Goal: Communication & Community: Answer question/provide support

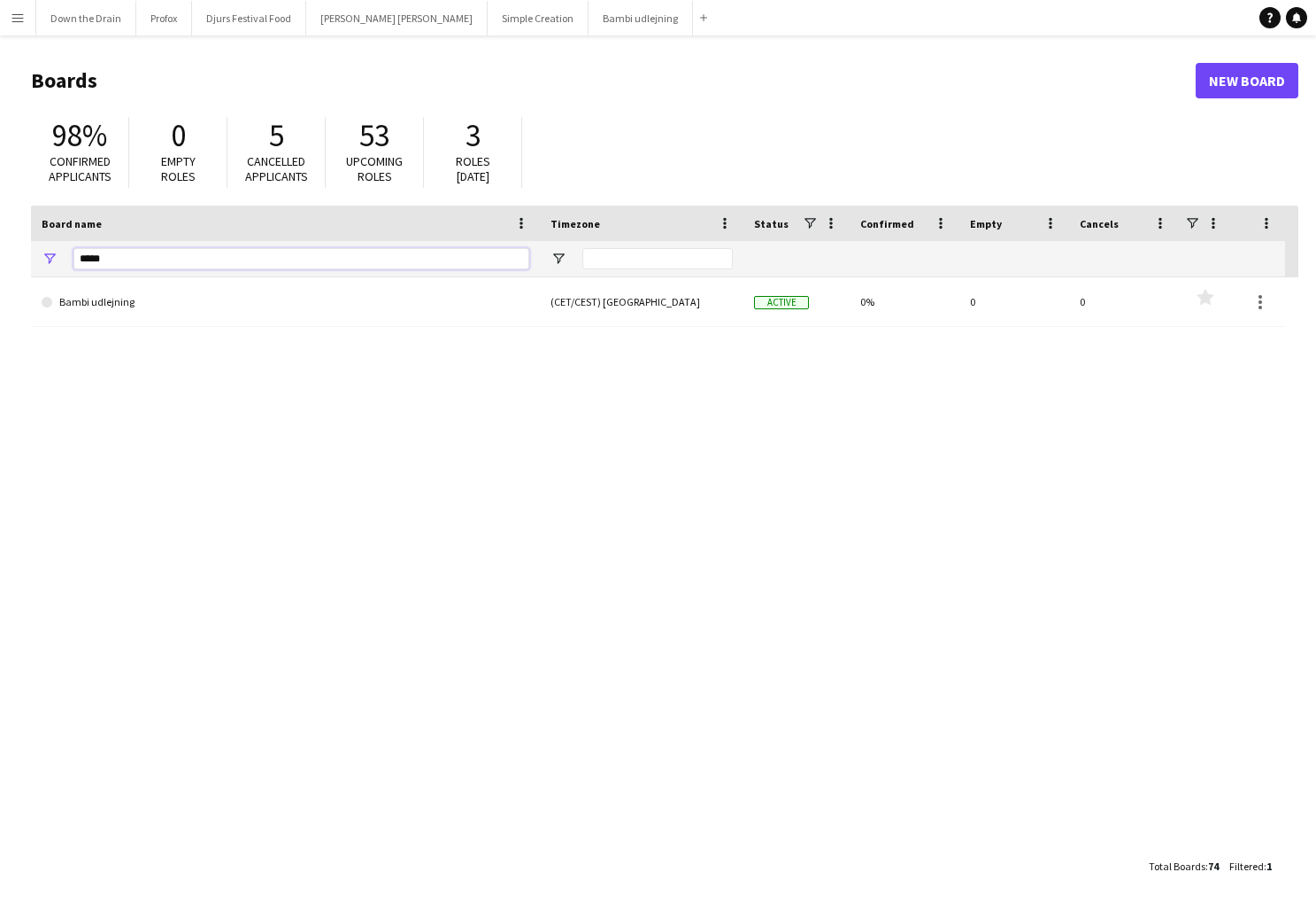
drag, startPoint x: 125, startPoint y: 257, endPoint x: 20, endPoint y: 258, distance: 105.0
click at [20, 258] on main "Boards New Board 98% Confirmed applicants 0 Empty roles 5 Cancelled applicants …" at bounding box center [658, 472] width 1316 height 874
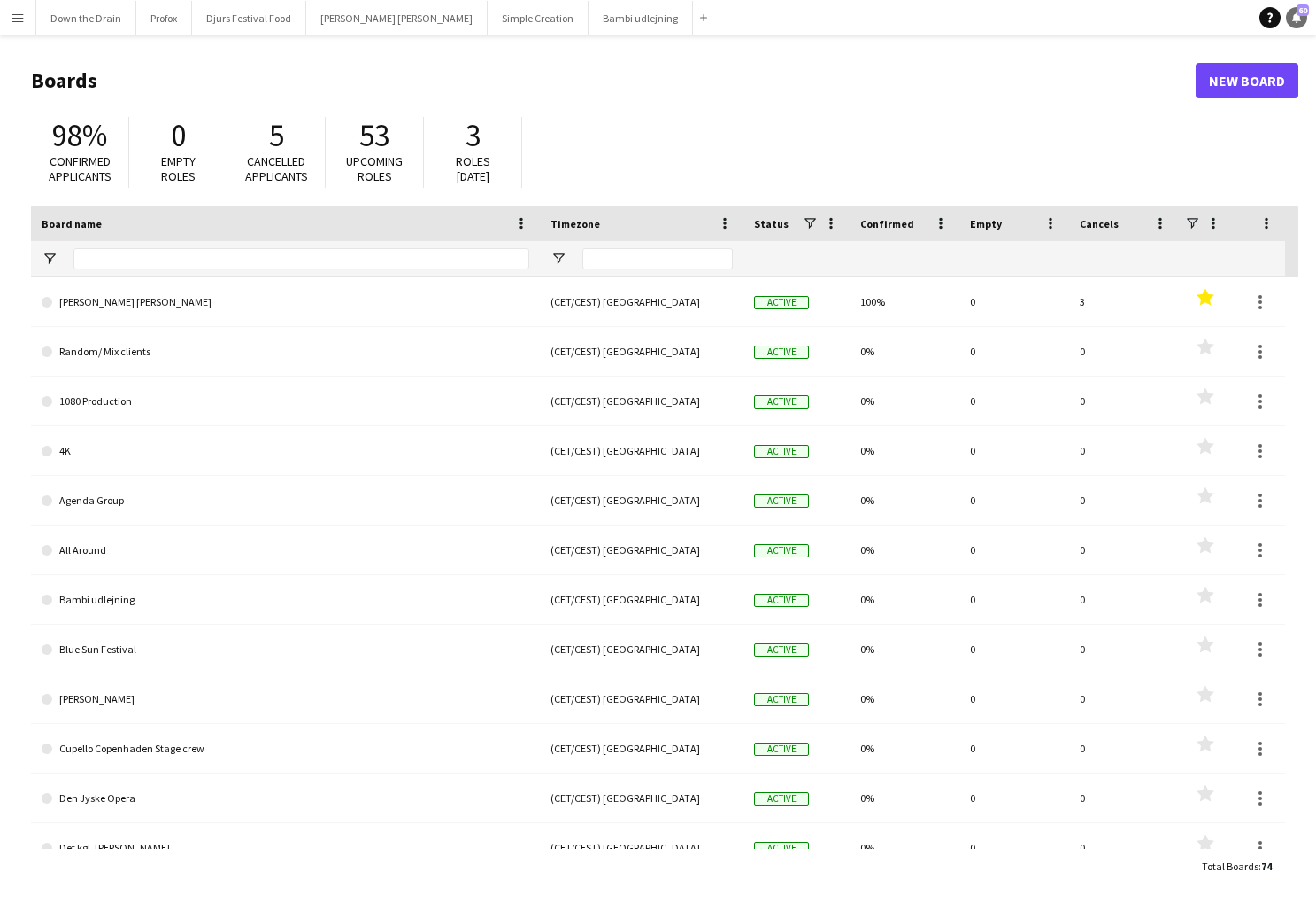
click at [1111, 12] on icon "Notifications" at bounding box center [1297, 17] width 11 height 11
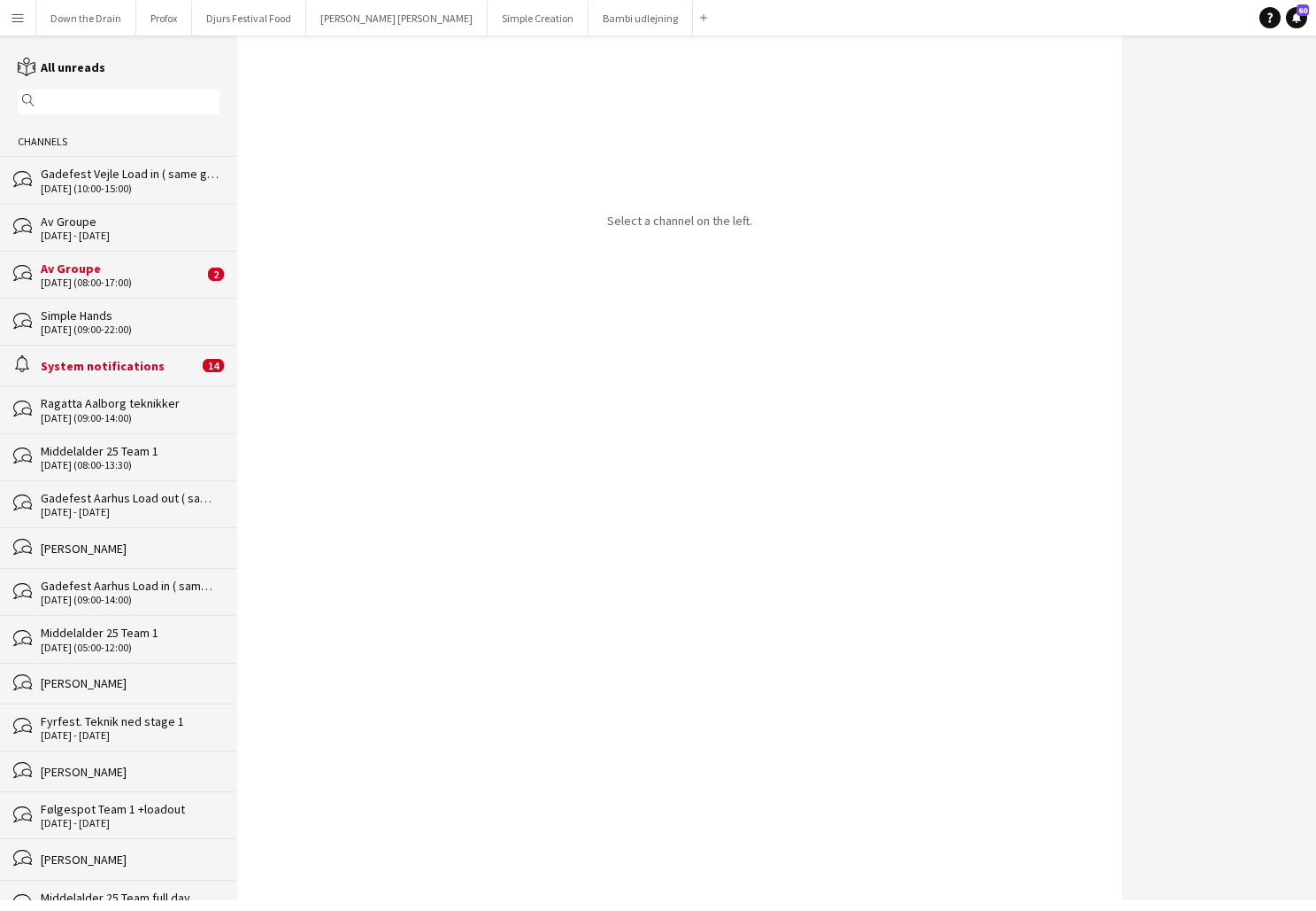
click at [97, 276] on div "21-09-2025 (08:00-17:00)" at bounding box center [123, 282] width 163 height 12
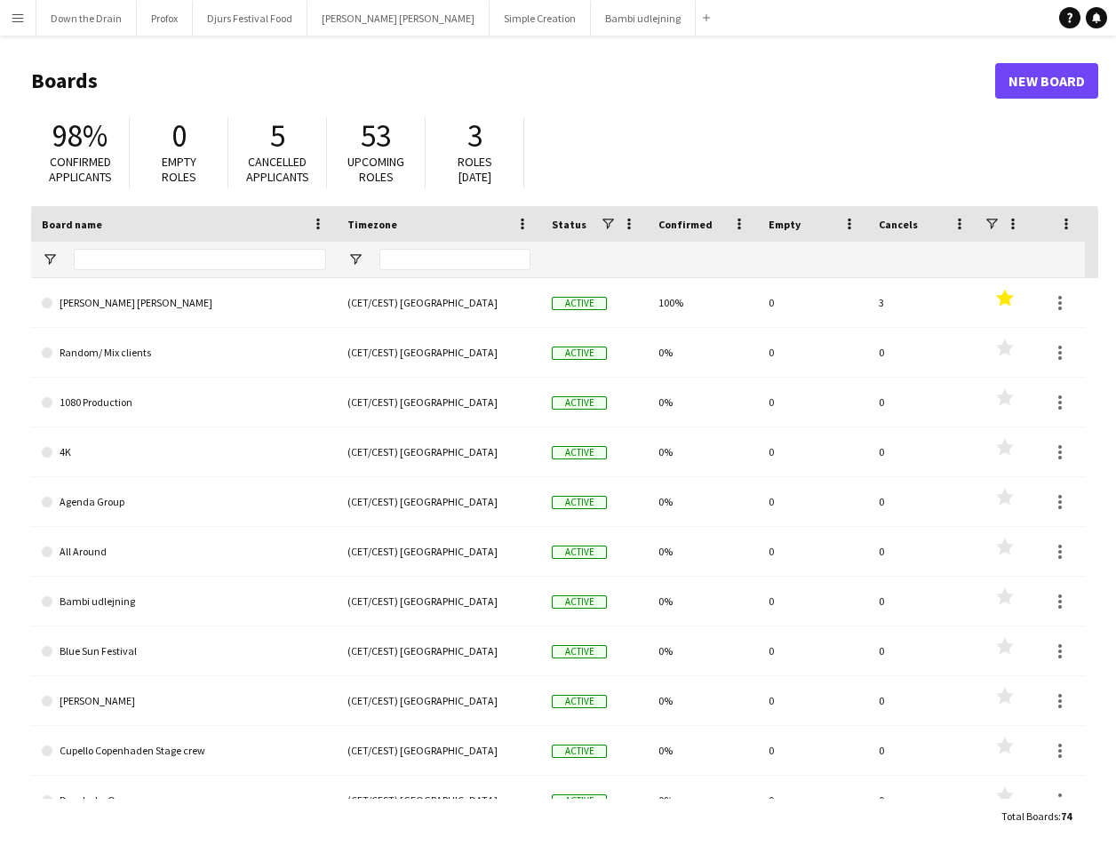
click at [13, 15] on app-icon "Menu" at bounding box center [18, 18] width 14 height 14
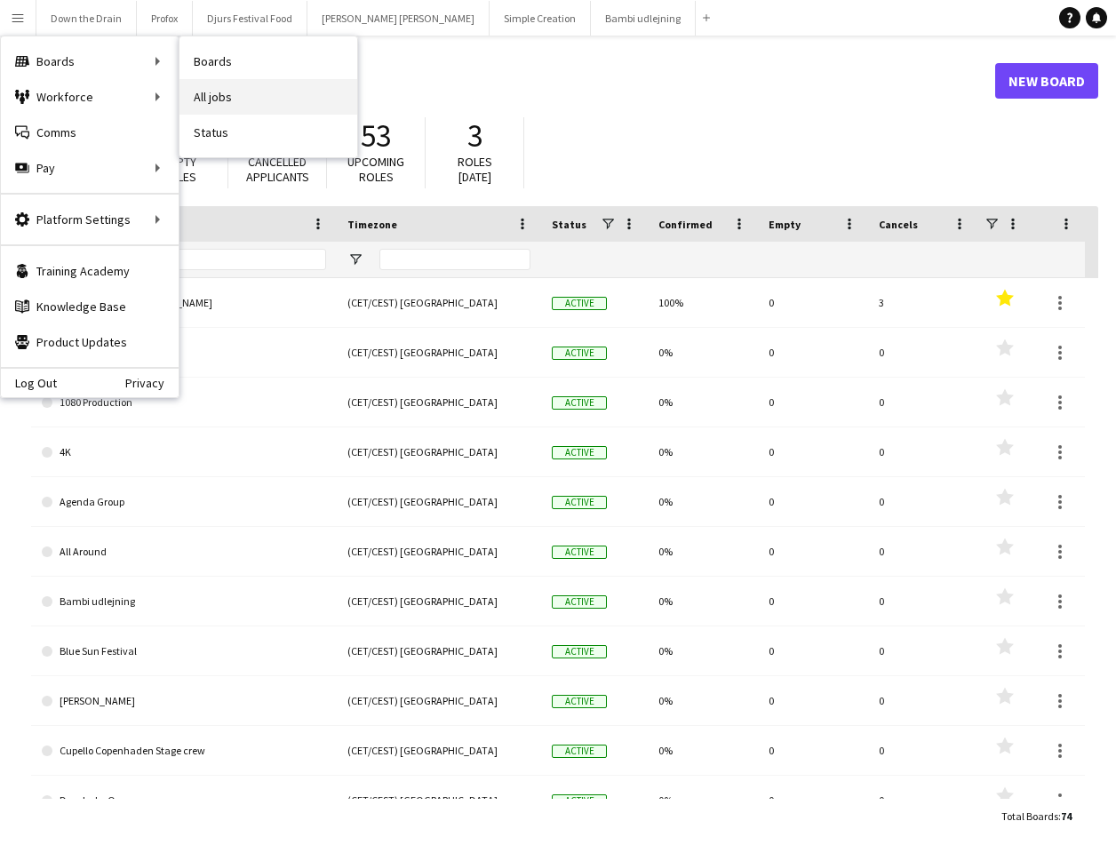
click at [232, 95] on link "All jobs" at bounding box center [269, 97] width 178 height 36
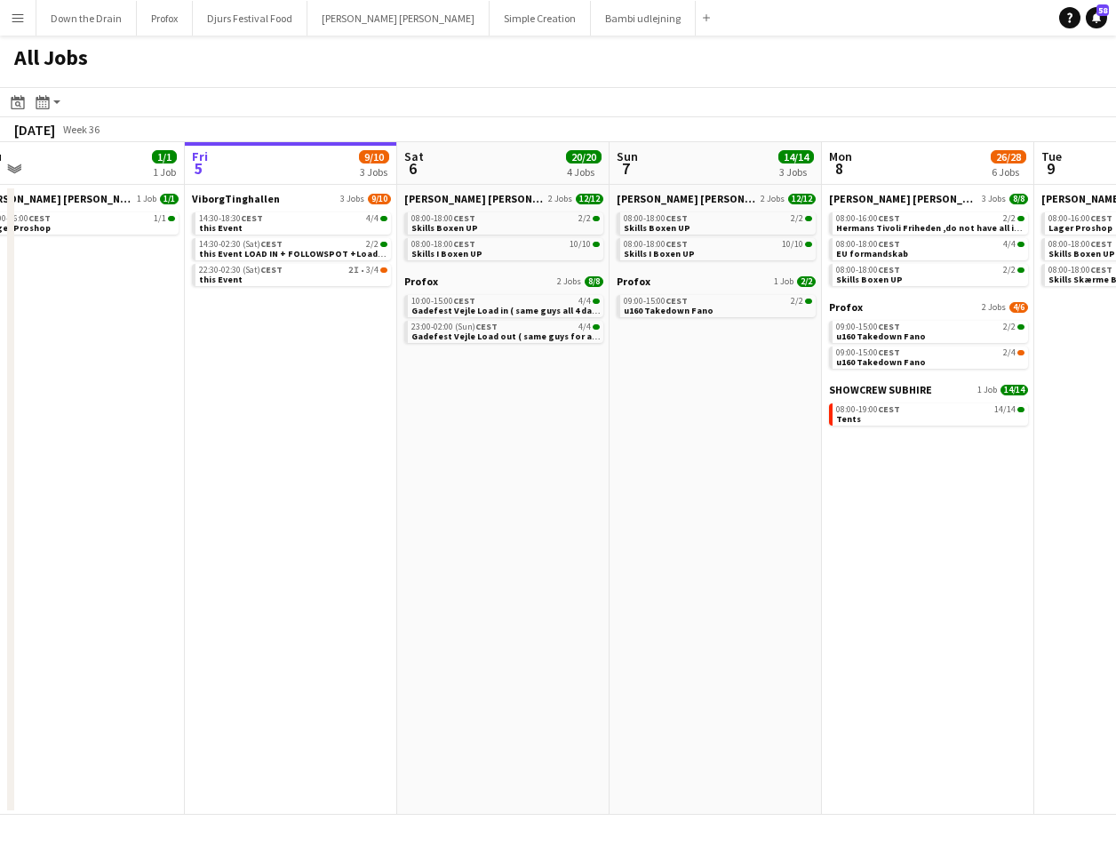
scroll to position [0, 486]
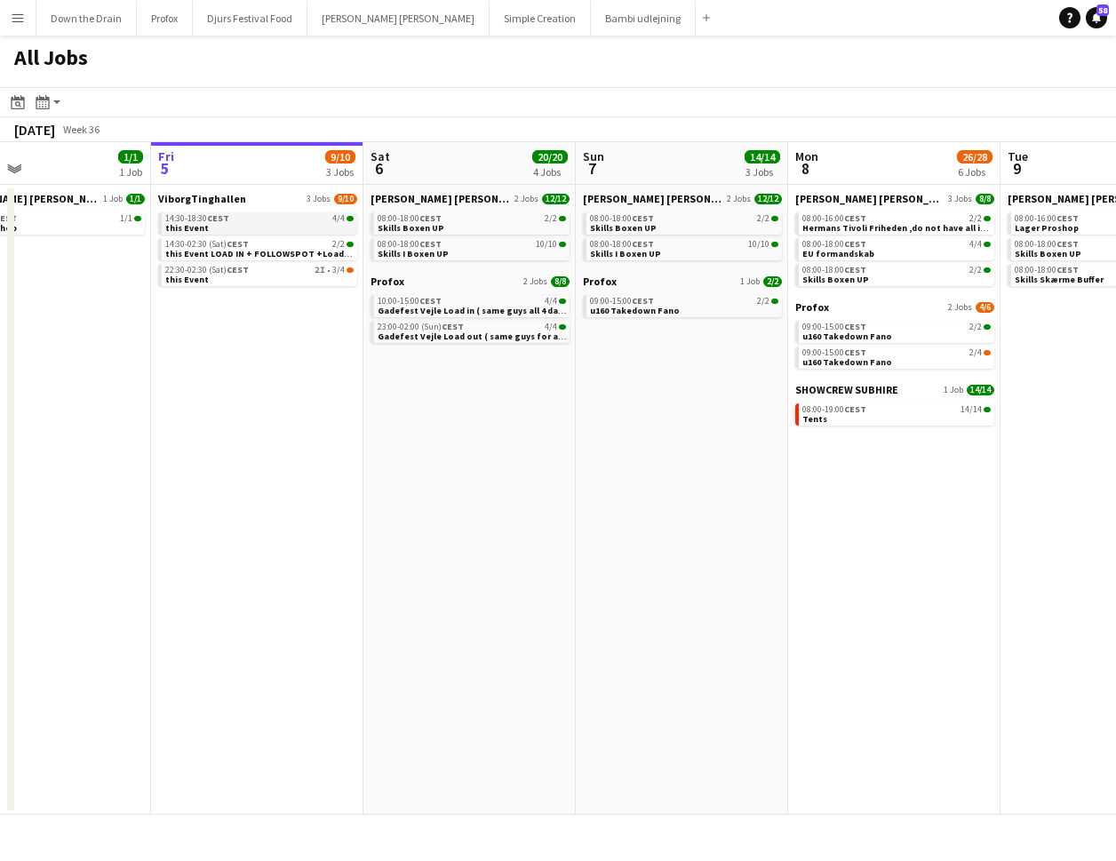
click at [279, 221] on div "14:30-18:30 CEST 4/4" at bounding box center [259, 218] width 188 height 9
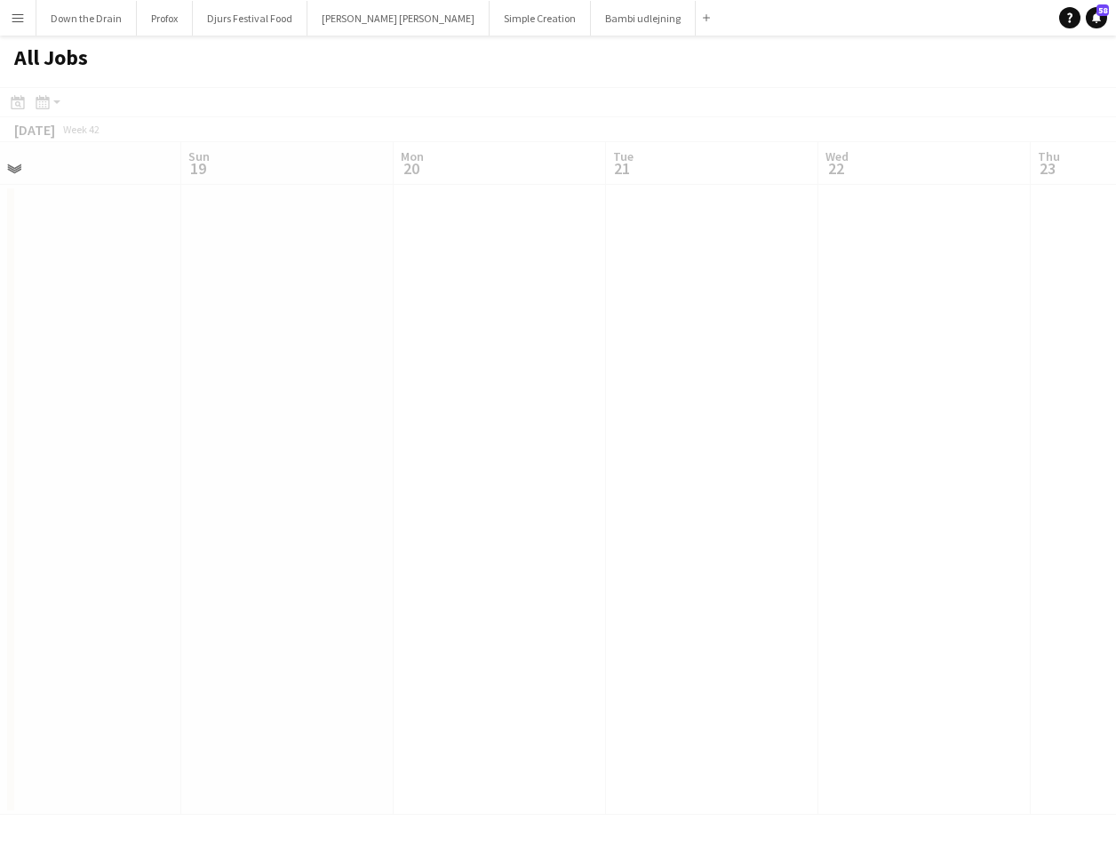
scroll to position [0, 470]
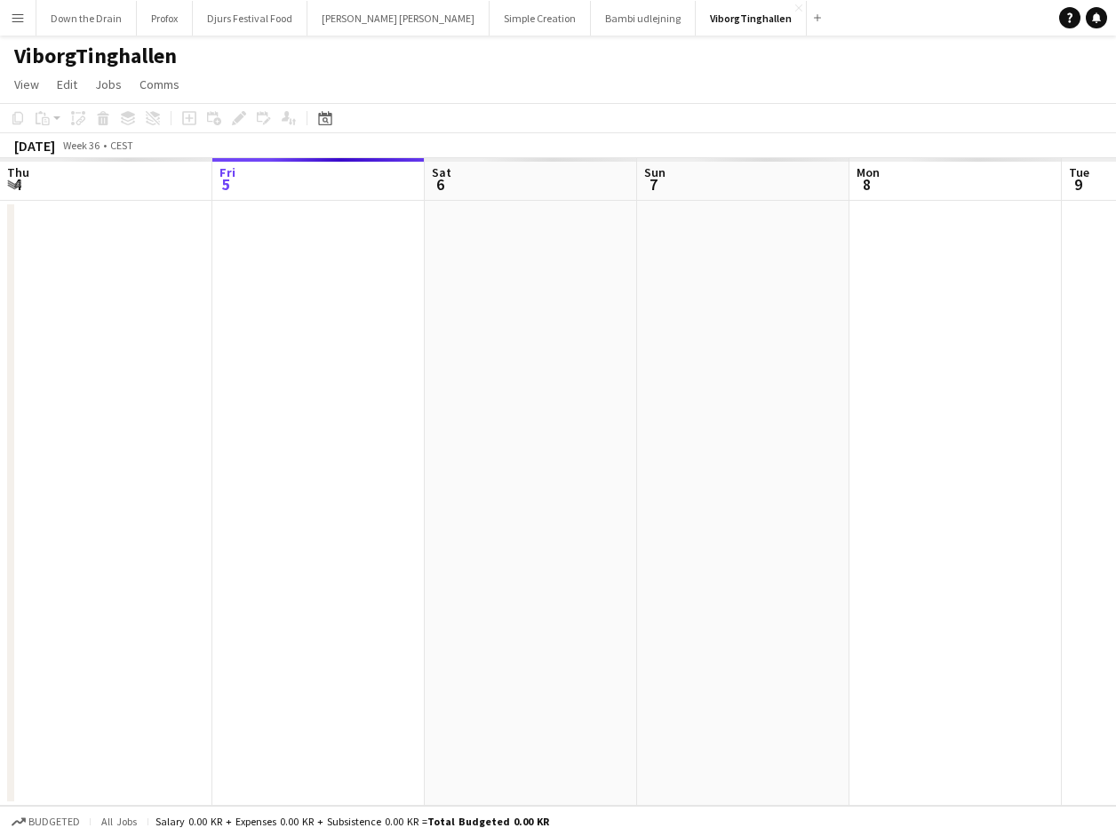
scroll to position [0, 611]
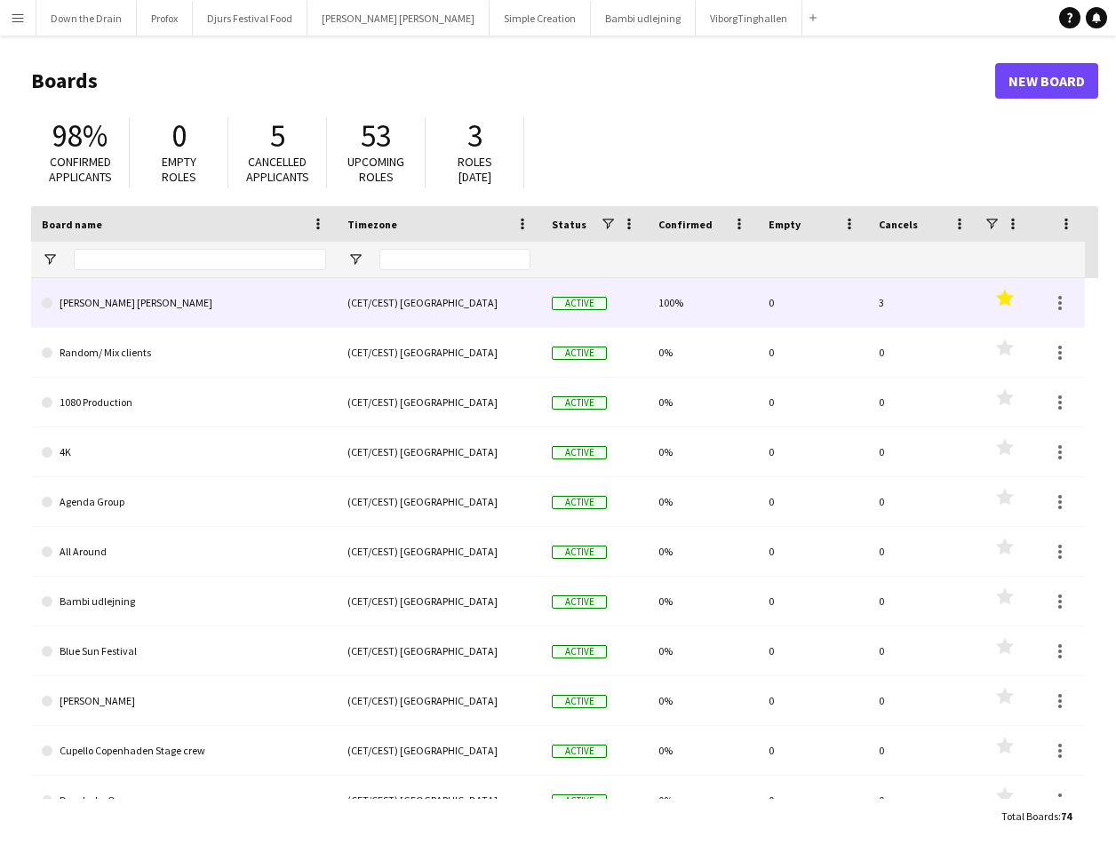
click at [434, 282] on div "(CET/CEST) [GEOGRAPHIC_DATA]" at bounding box center [439, 302] width 204 height 49
click at [394, 302] on div "(CET/CEST) [GEOGRAPHIC_DATA]" at bounding box center [439, 302] width 204 height 49
click at [97, 302] on link "[PERSON_NAME] [PERSON_NAME]" at bounding box center [184, 303] width 284 height 50
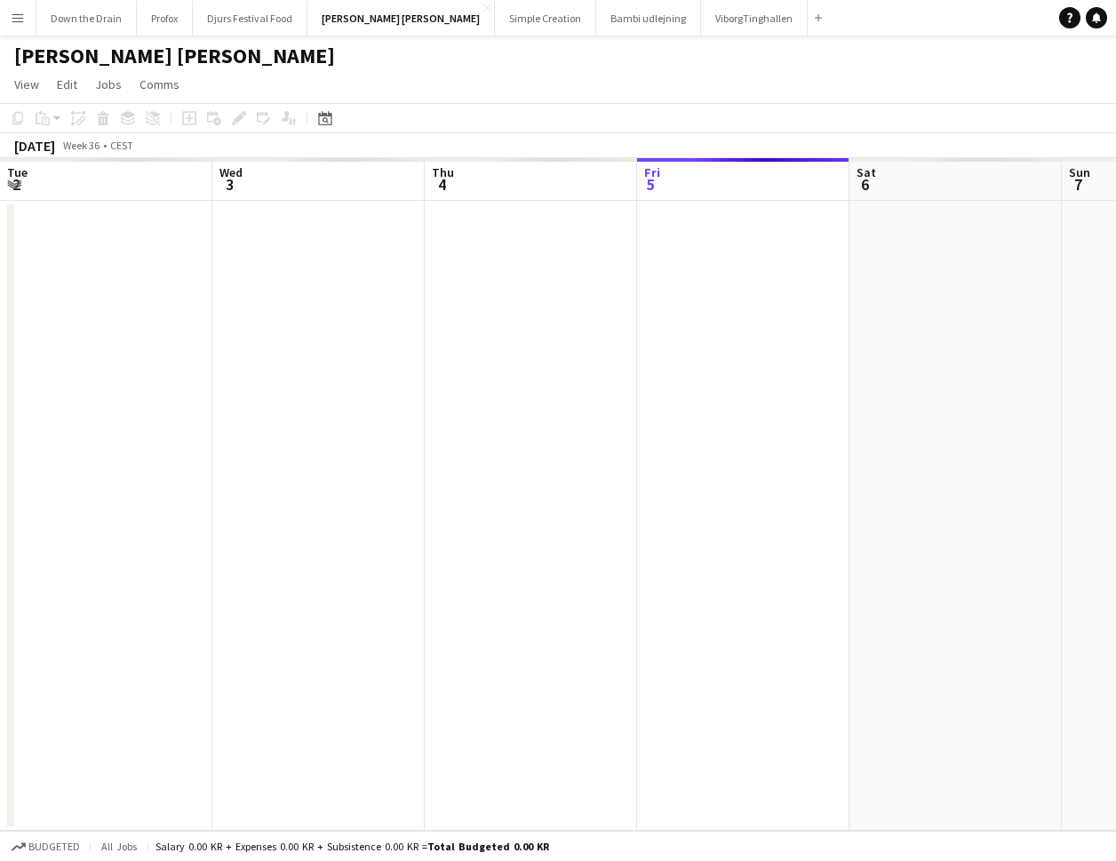
scroll to position [0, 425]
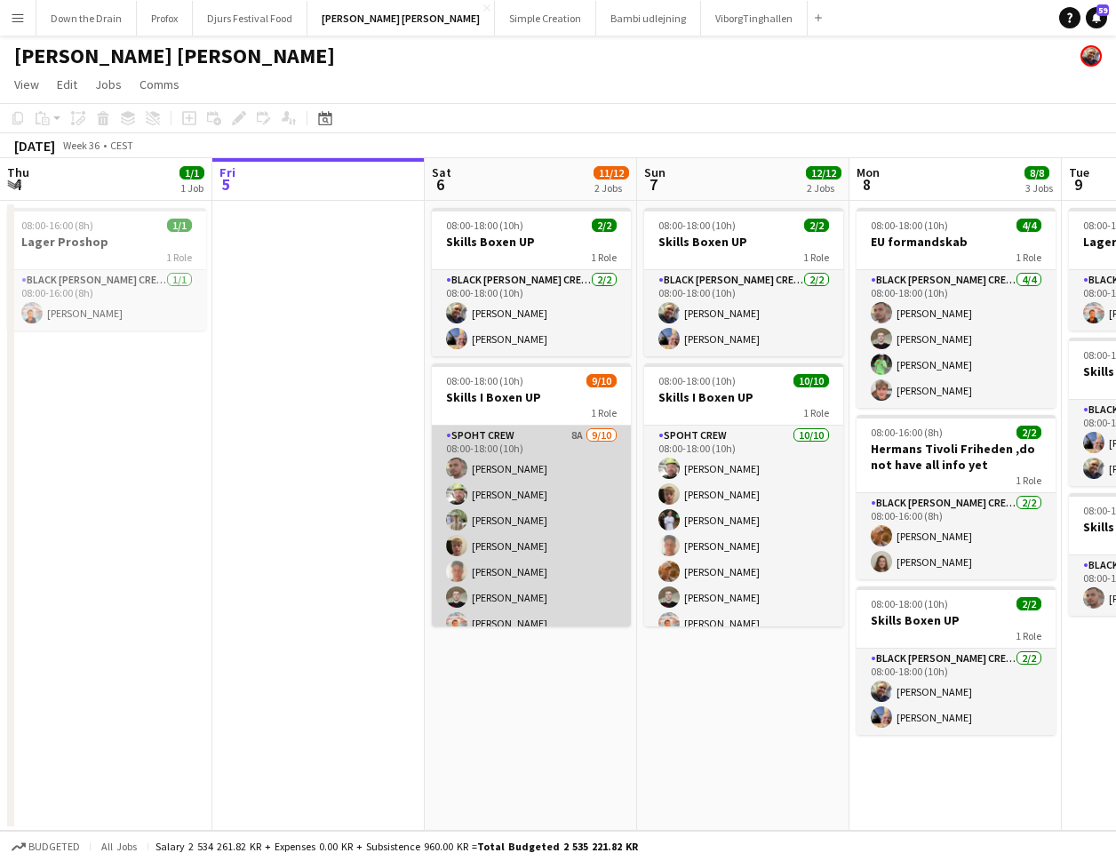
click at [501, 435] on app-card-role "Spoht Crew 8A 9/10 08:00-18:00 (10h) Tomas Ambarcumianas Emanuel Petronel Stroi…" at bounding box center [531, 575] width 199 height 298
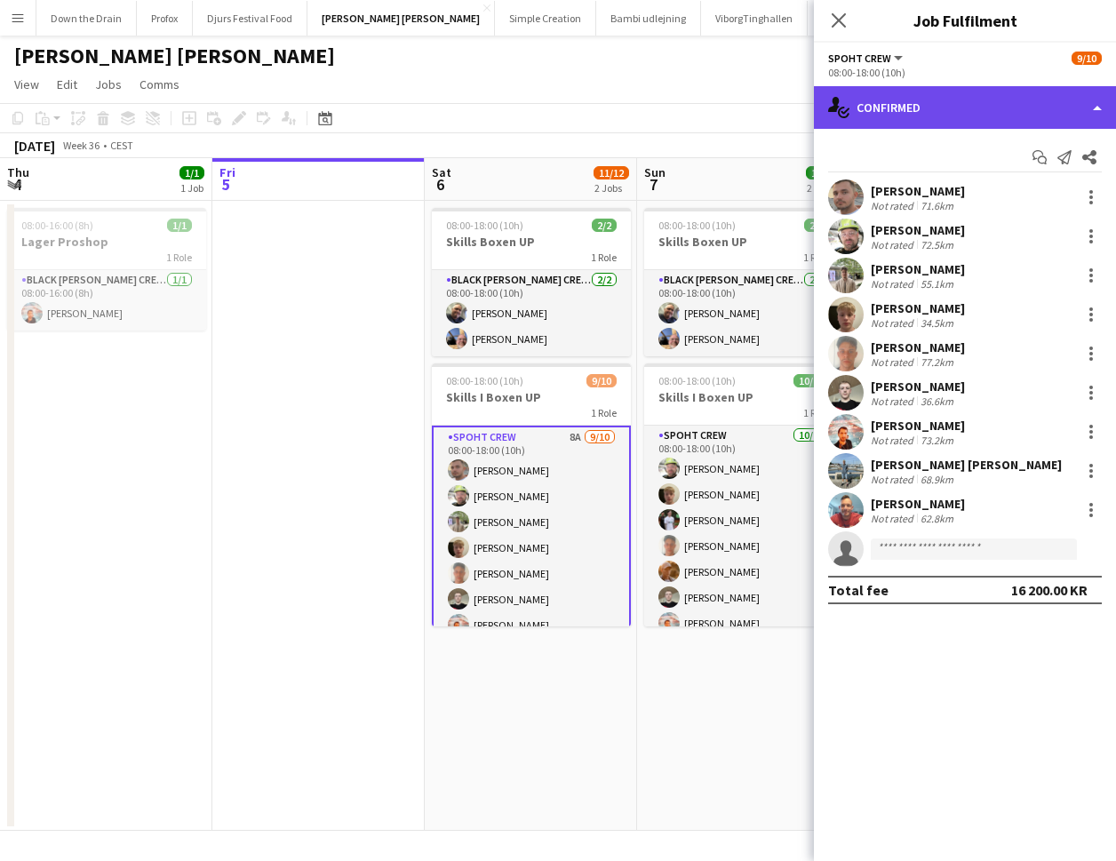
click at [1040, 113] on div "single-neutral-actions-check-2 Confirmed" at bounding box center [965, 107] width 302 height 43
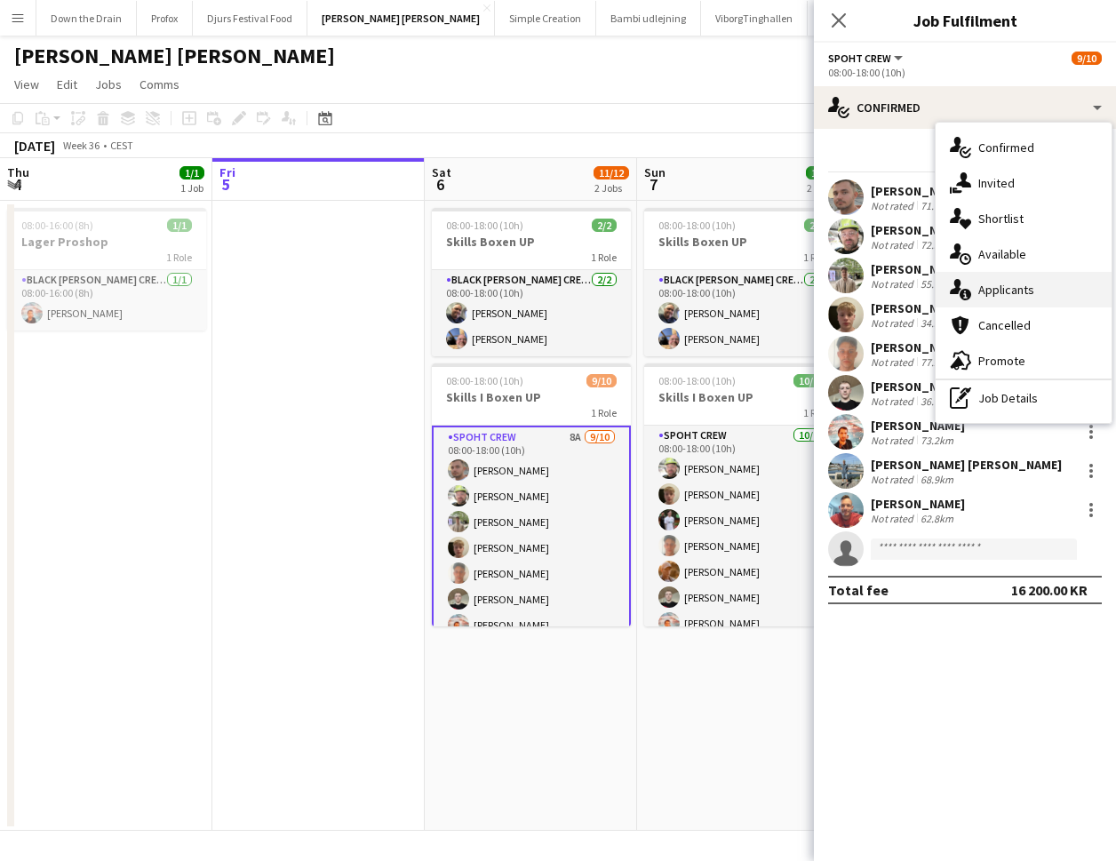
click at [1043, 294] on div "single-neutral-actions-information Applicants" at bounding box center [1024, 290] width 176 height 36
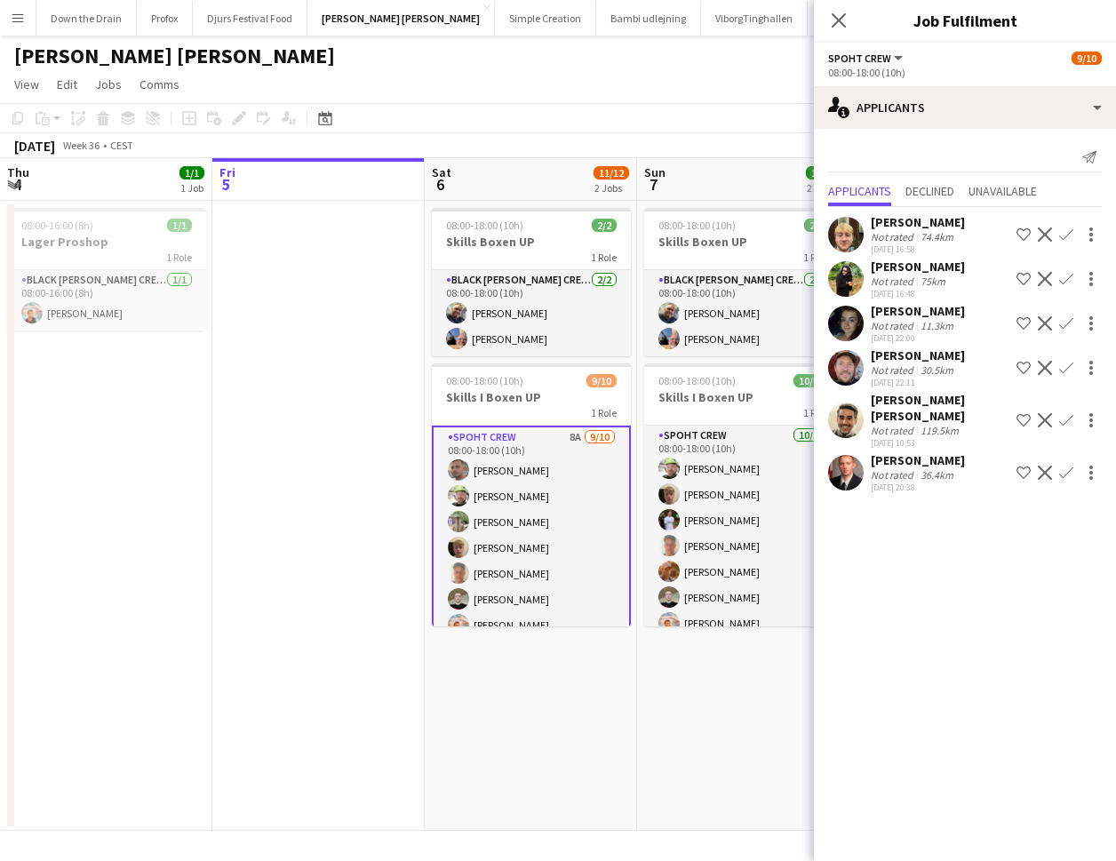
click at [516, 729] on app-date-cell "08:00-18:00 (10h) 2/2 Skills Boxen UP 1 Role Black Luna Crew (Danny) 2/2 08:00-…" at bounding box center [531, 516] width 212 height 630
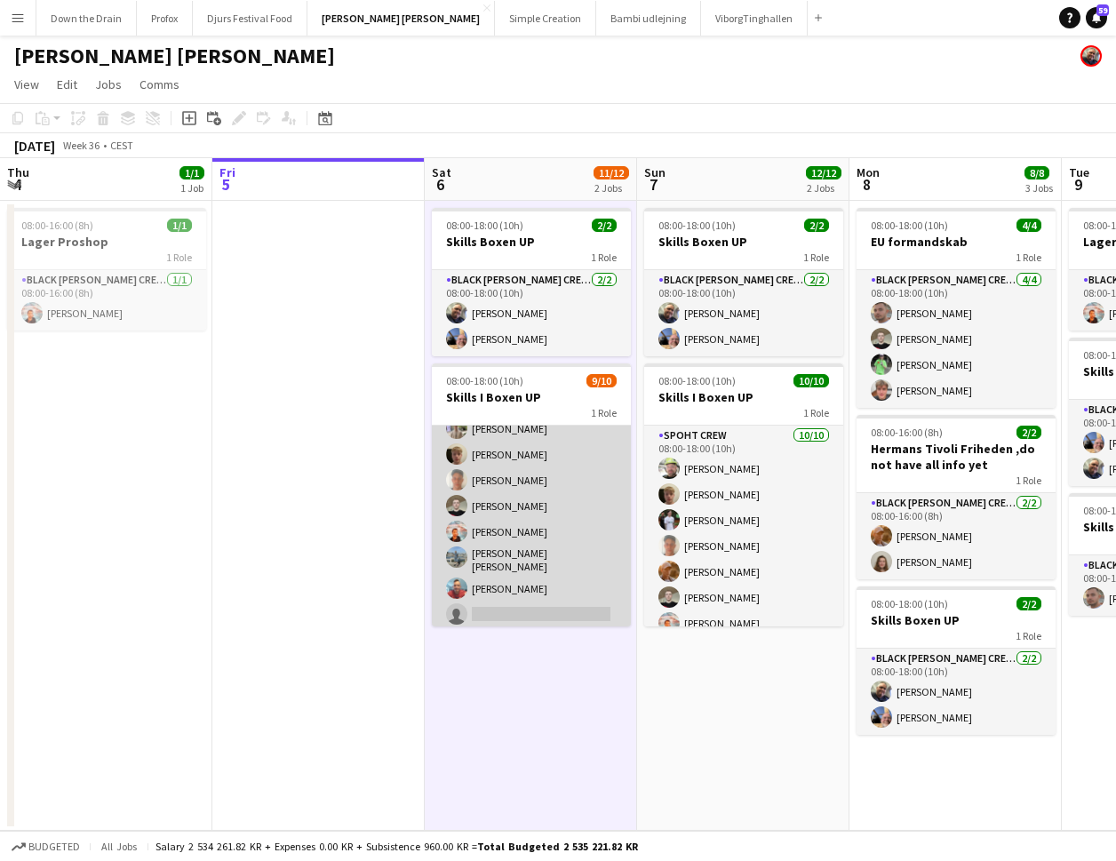
scroll to position [0, 0]
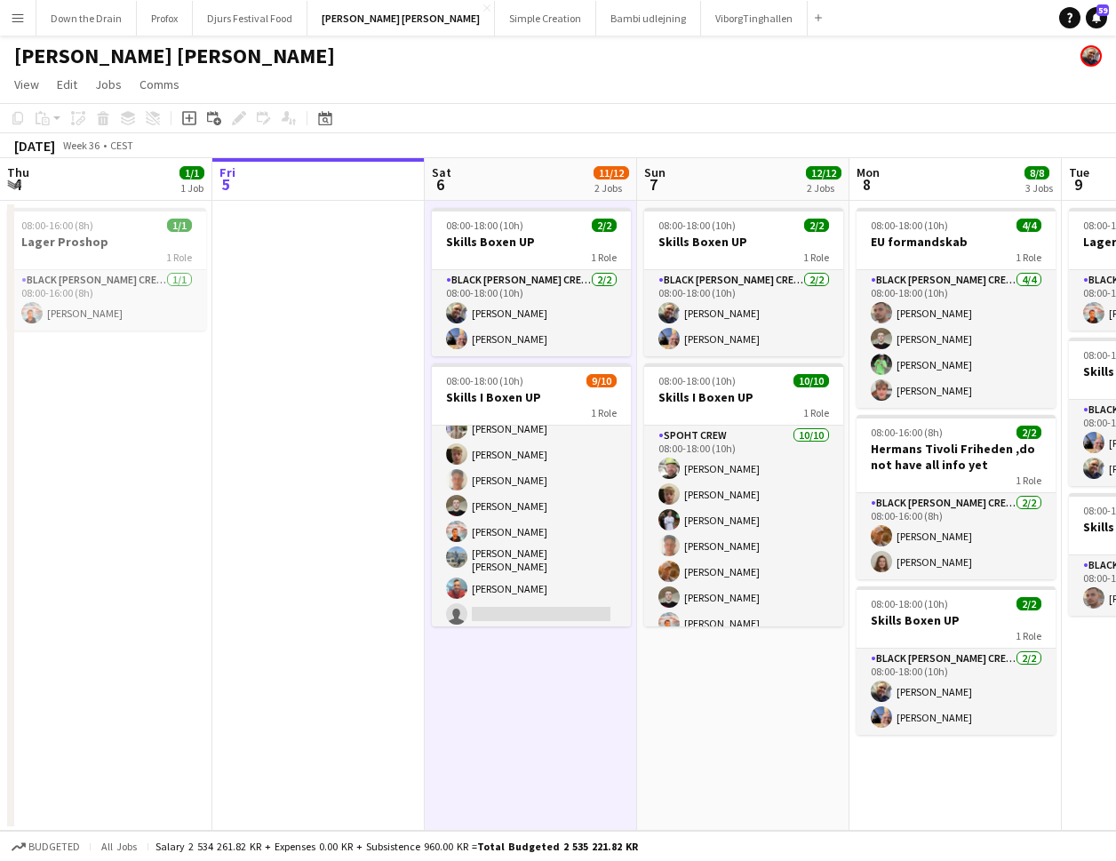
click at [336, 587] on app-date-cell at bounding box center [318, 516] width 212 height 630
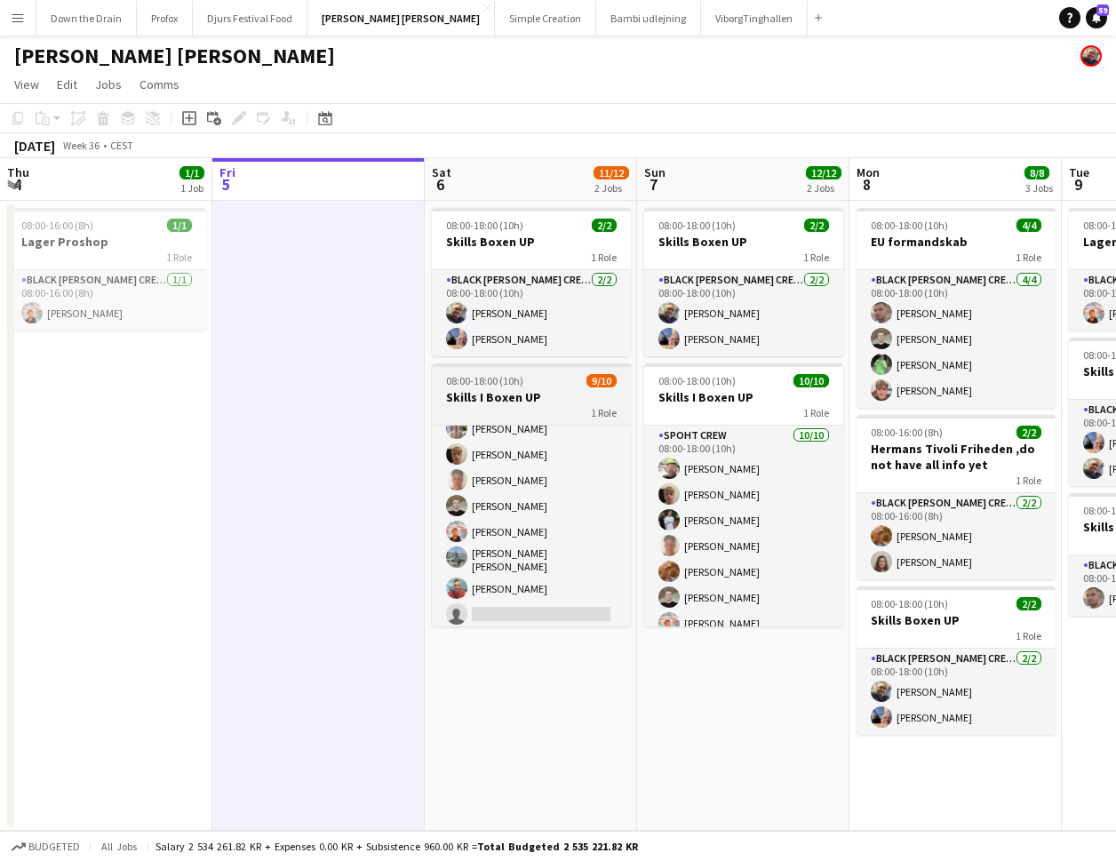
click at [542, 397] on h3 "Skills I Boxen UP" at bounding box center [531, 397] width 199 height 16
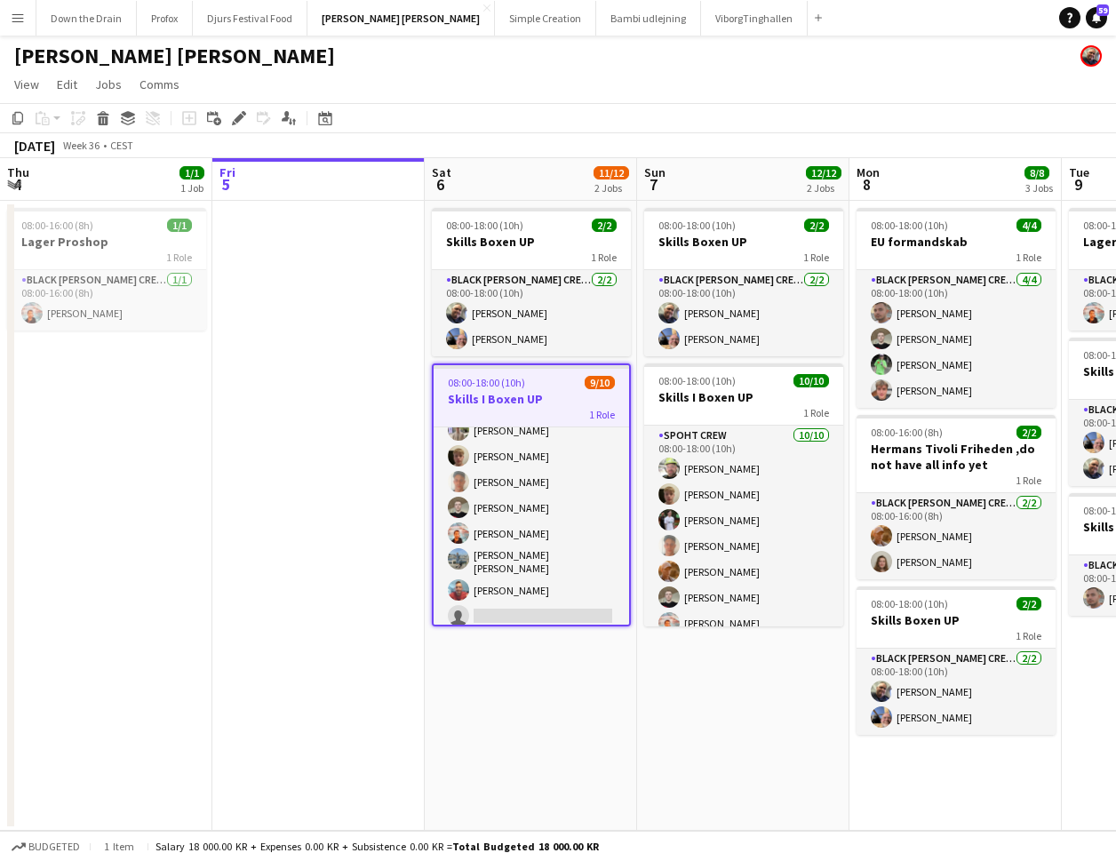
click at [550, 408] on div "1 Role" at bounding box center [532, 414] width 196 height 14
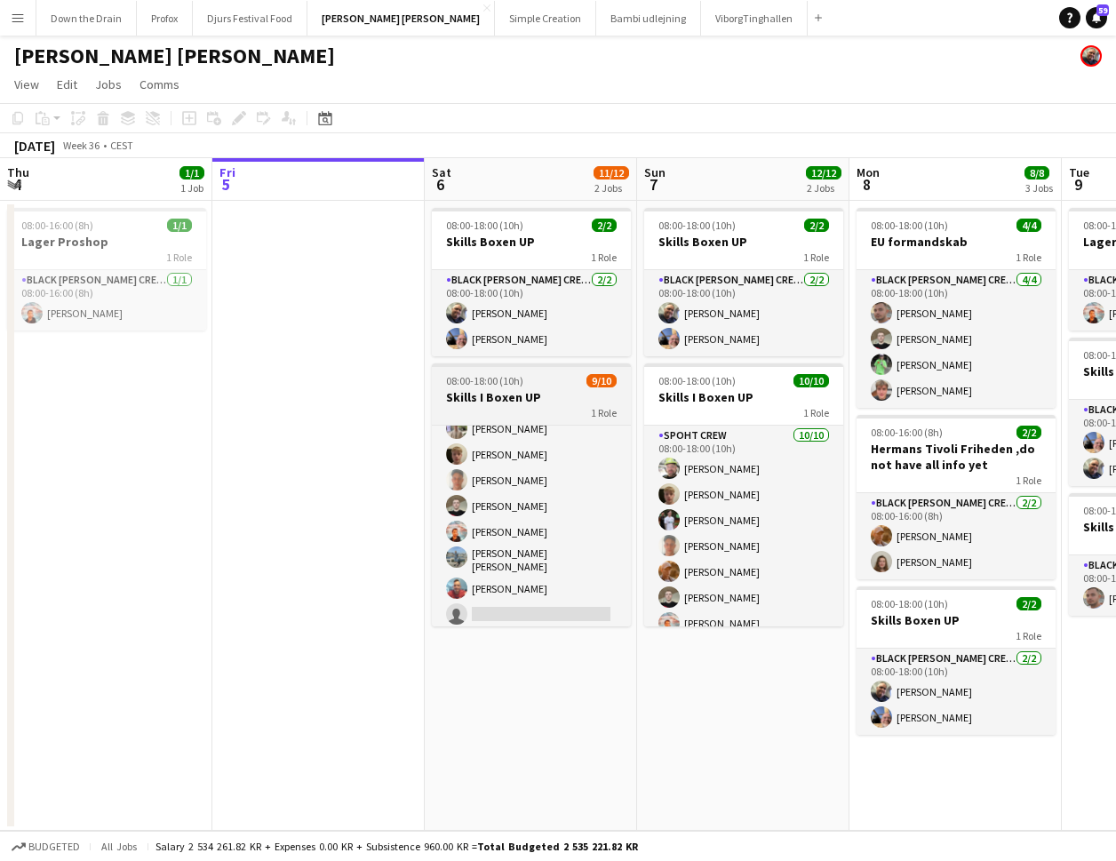
click at [528, 411] on div "1 Role" at bounding box center [531, 412] width 199 height 14
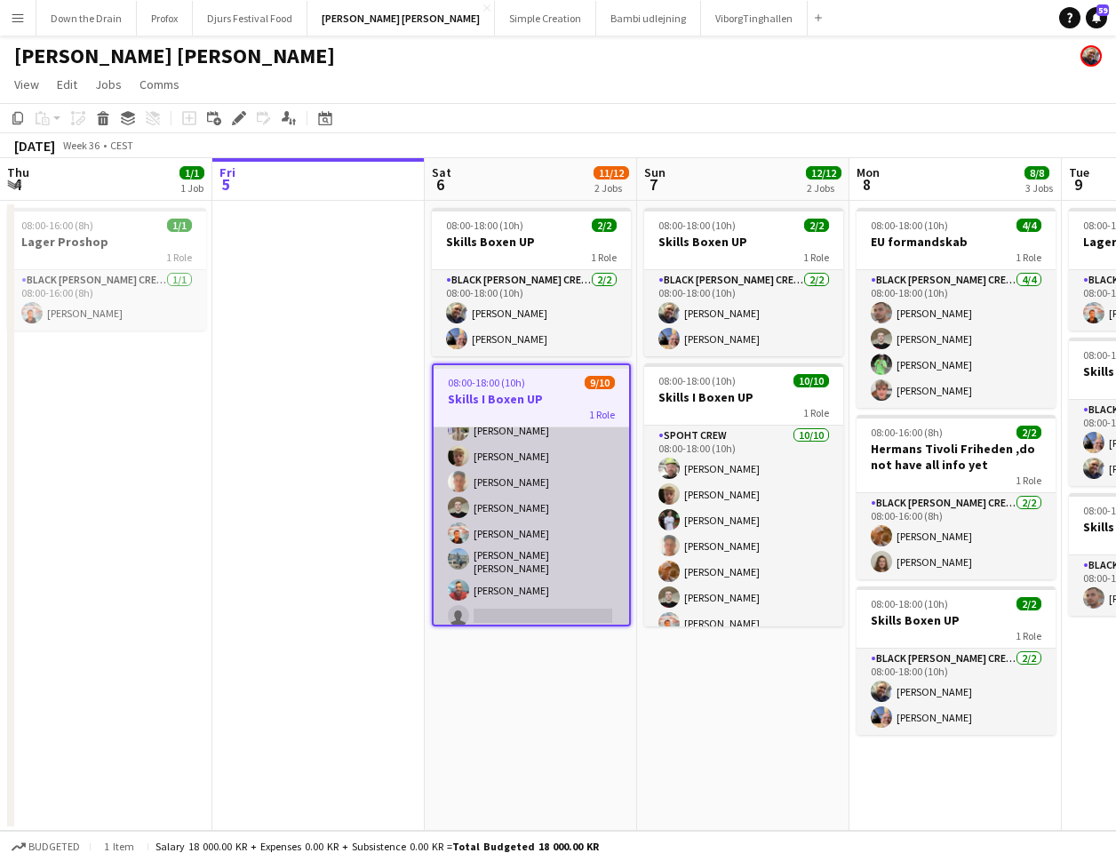
click at [542, 607] on app-card-role "Spoht Crew 8A 9/10 08:00-18:00 (10h) Tomas Ambarcumianas Emanuel Petronel Stroi…" at bounding box center [532, 485] width 196 height 298
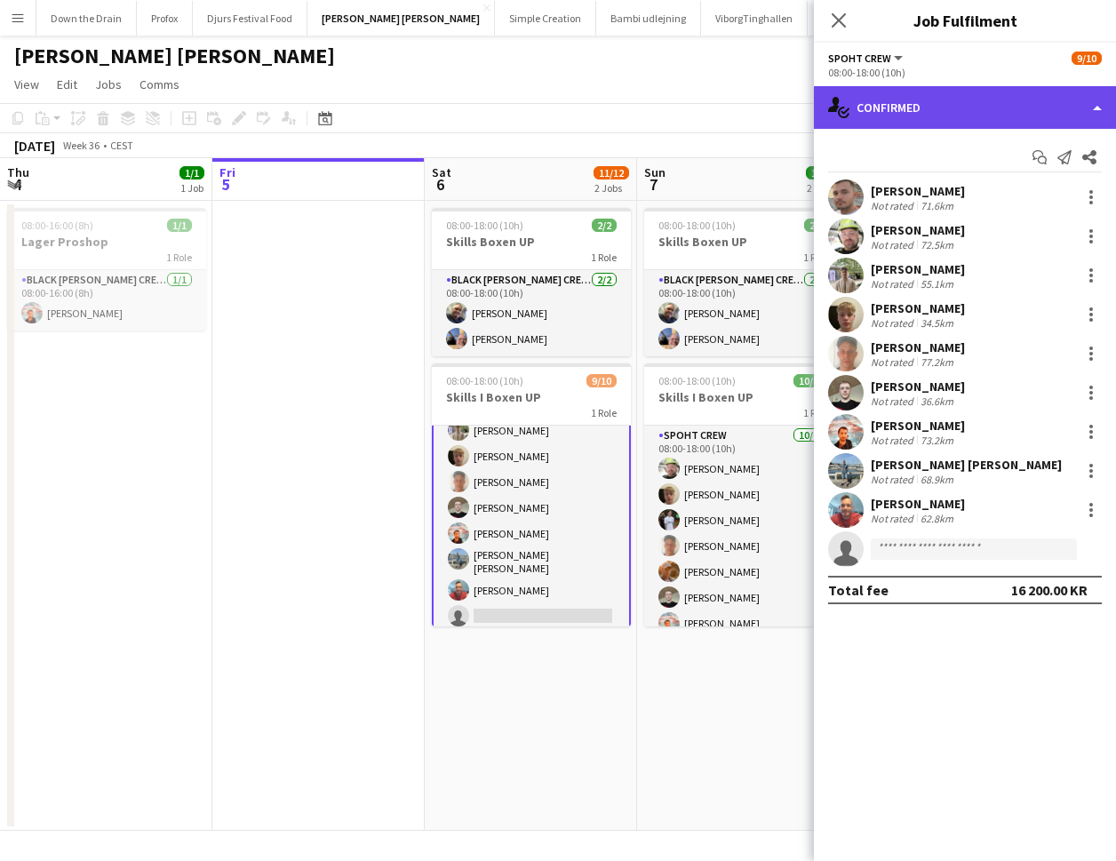
click at [1096, 100] on div "single-neutral-actions-check-2 Confirmed" at bounding box center [965, 107] width 302 height 43
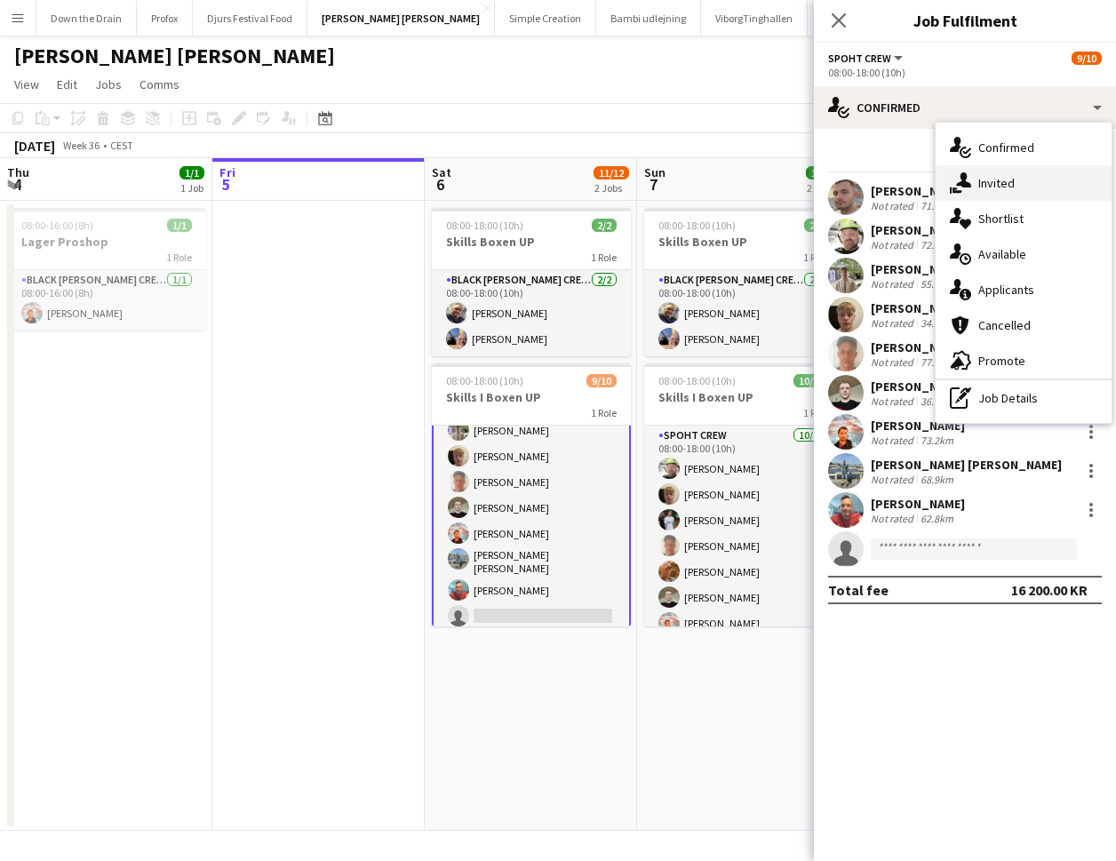
click at [1003, 177] on span "Invited" at bounding box center [996, 183] width 36 height 16
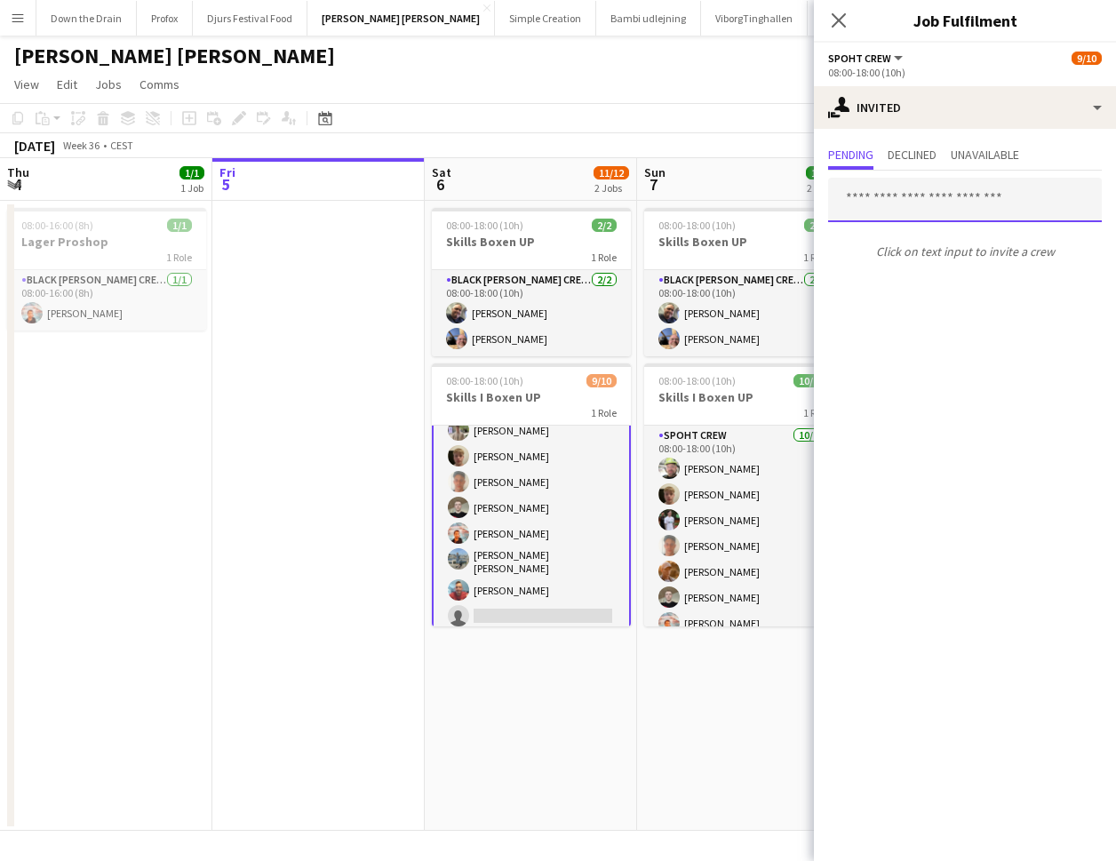
click at [911, 197] on input "text" at bounding box center [965, 200] width 274 height 44
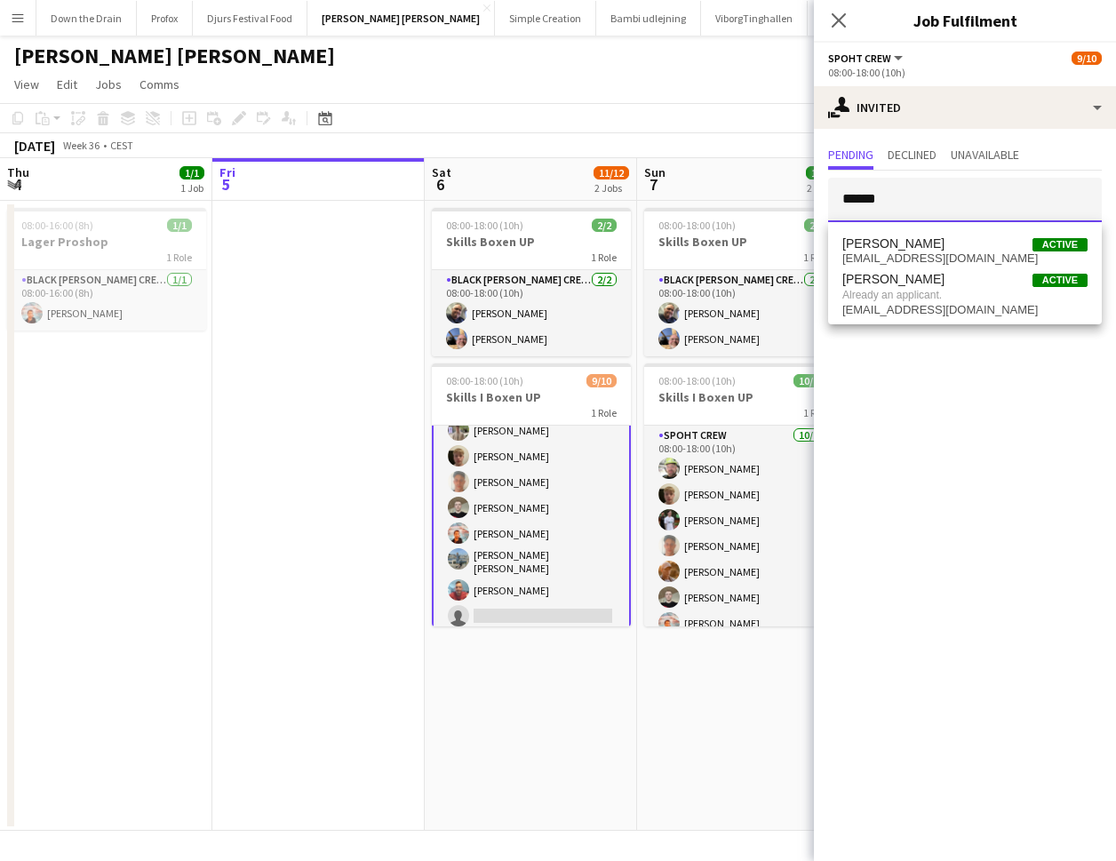
type input "******"
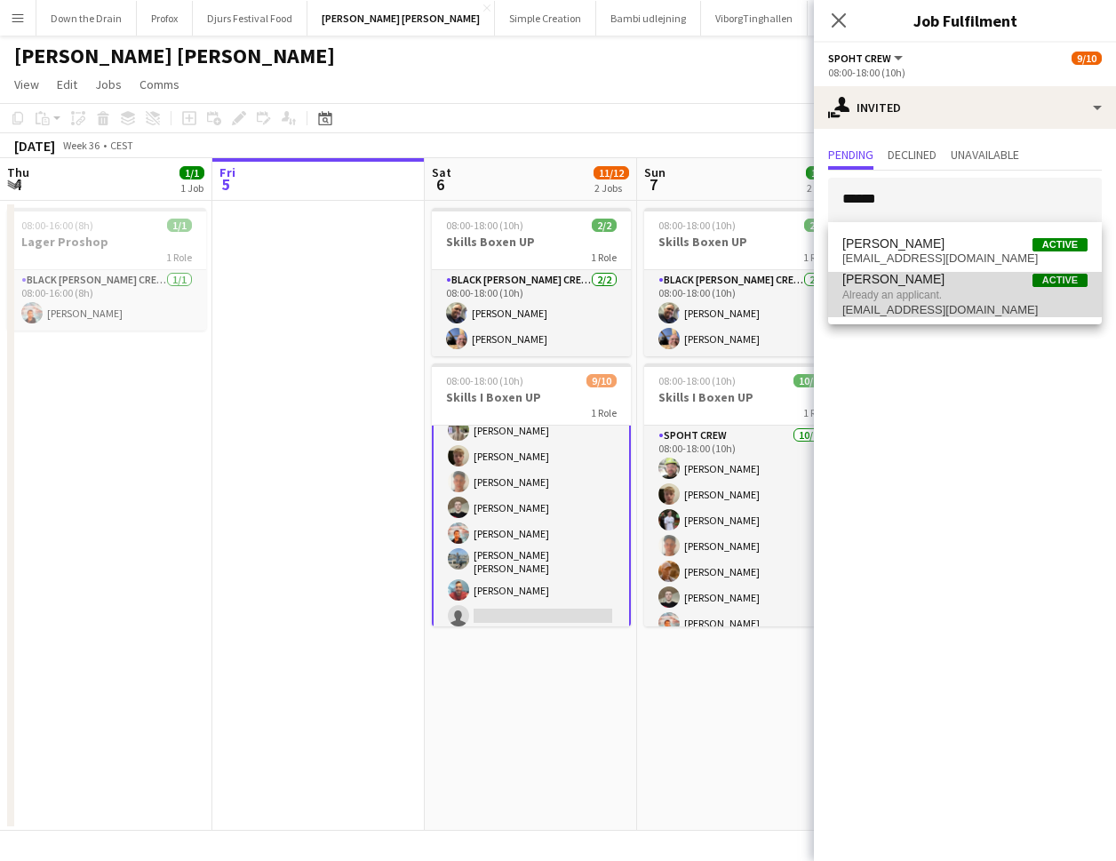
drag, startPoint x: 911, startPoint y: 197, endPoint x: 925, endPoint y: 286, distance: 90.0
click at [925, 286] on span "Jesper Lau-Nielsen" at bounding box center [893, 279] width 102 height 15
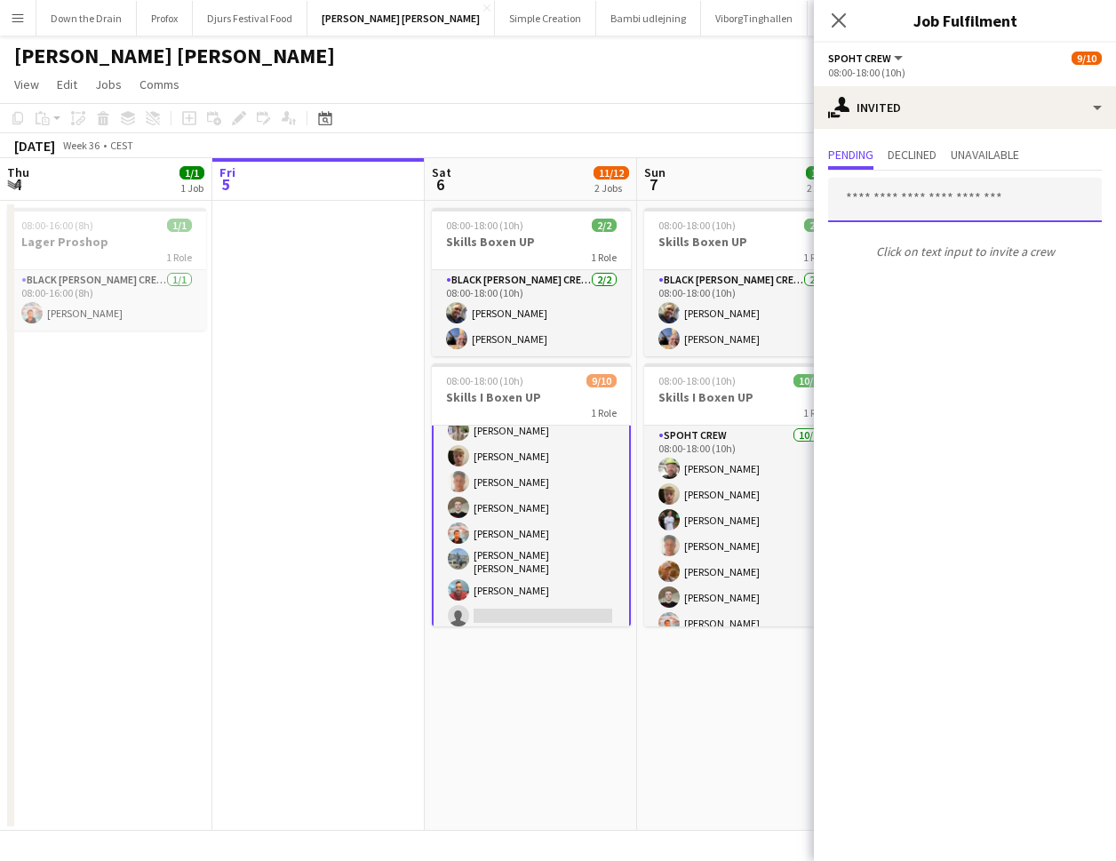
click at [967, 204] on input "text" at bounding box center [965, 200] width 274 height 44
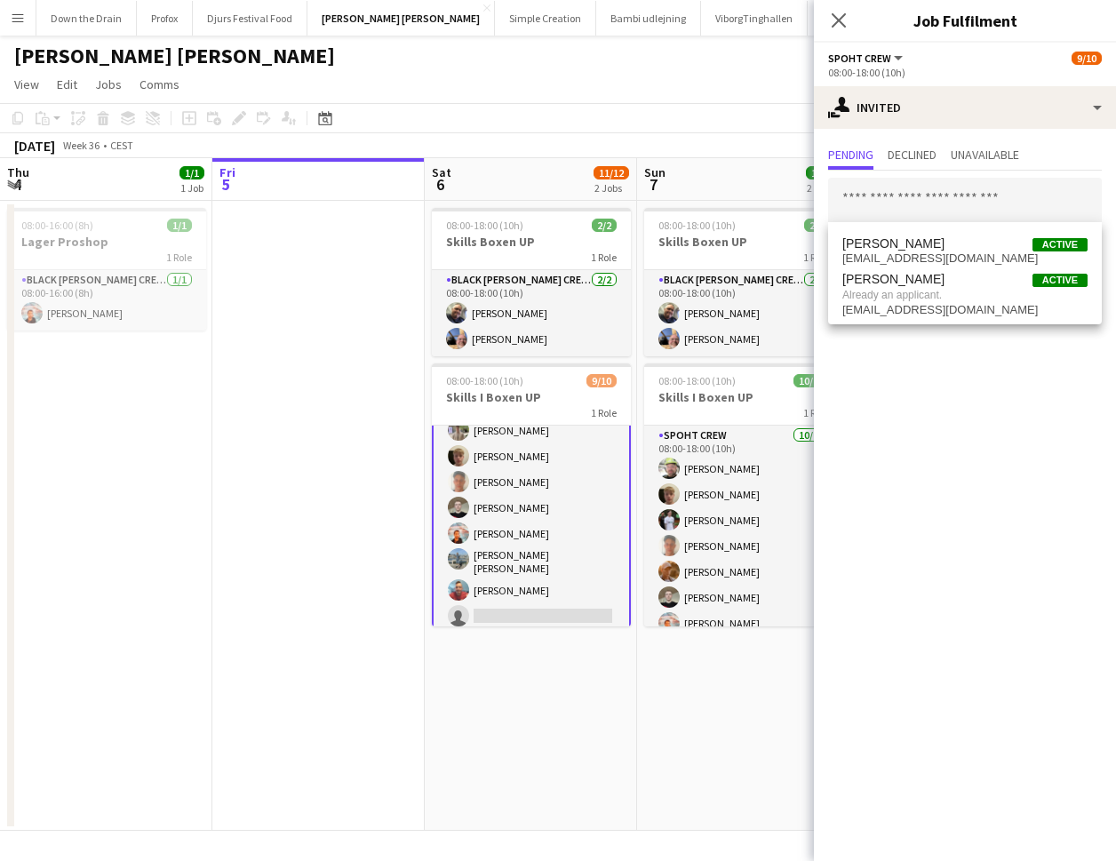
click at [589, 608] on app-card-role "Spoht Crew 8A 9/10 08:00-18:00 (10h) Tomas Ambarcumianas Emanuel Petronel Stroi…" at bounding box center [531, 484] width 199 height 301
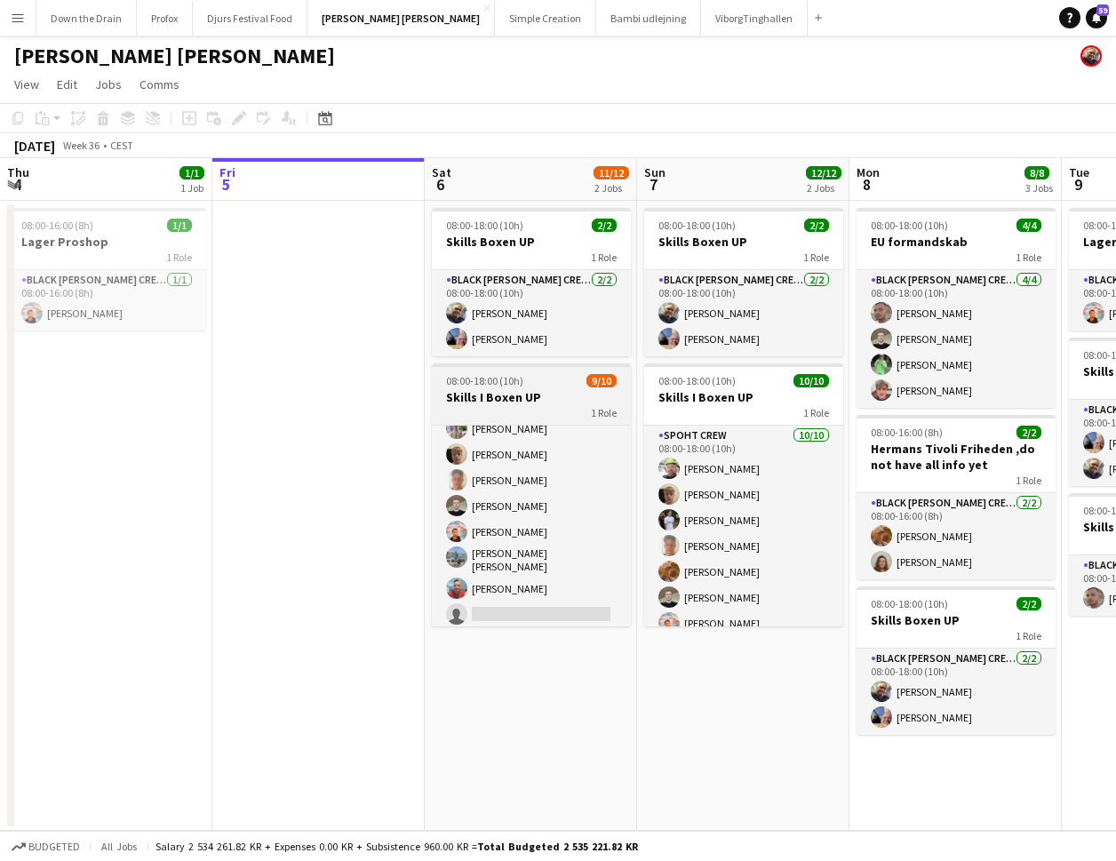
click at [523, 408] on div "1 Role" at bounding box center [531, 412] width 199 height 14
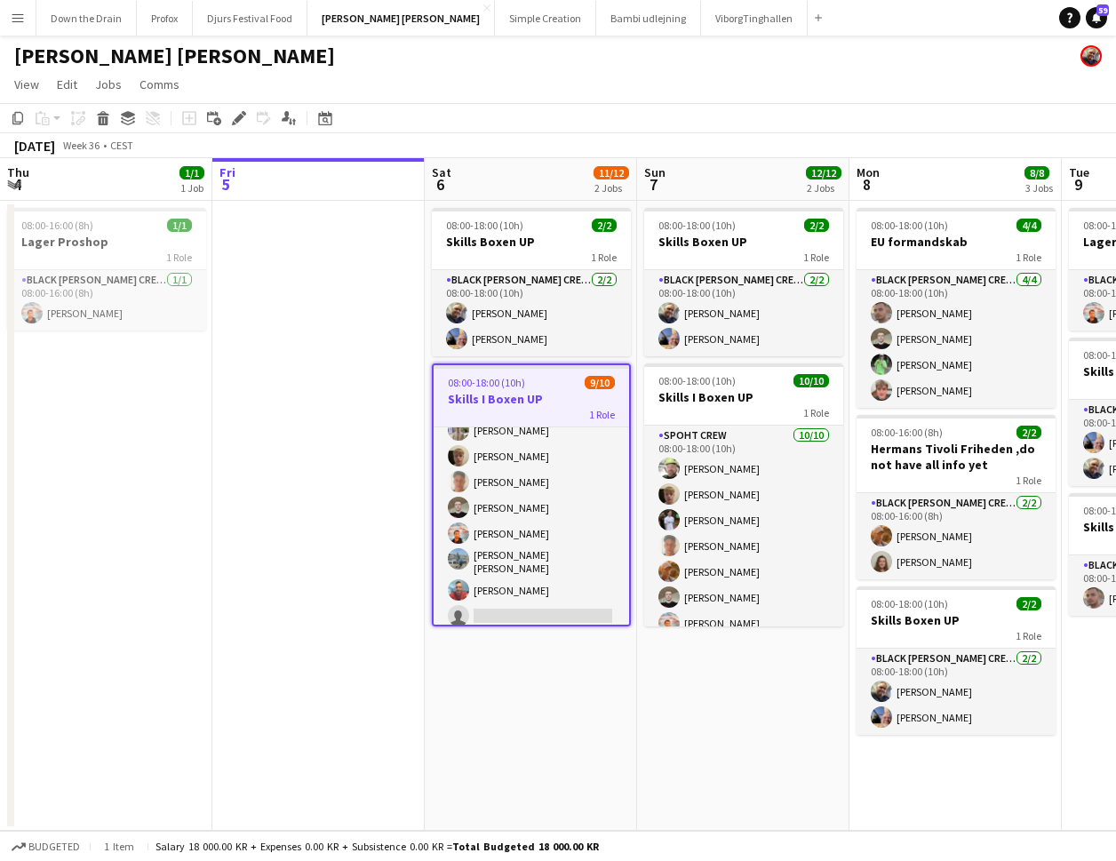
click at [508, 407] on div "1 Role" at bounding box center [532, 414] width 196 height 14
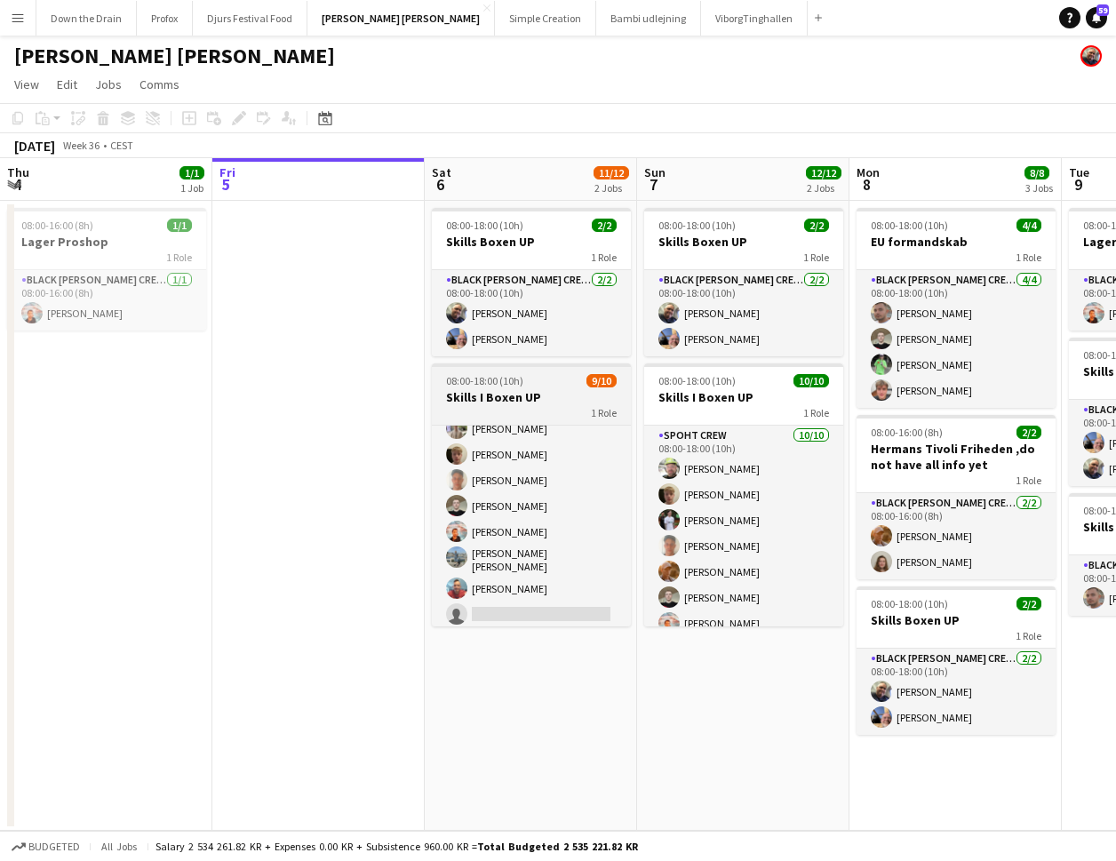
click at [508, 407] on div "1 Role" at bounding box center [531, 412] width 199 height 14
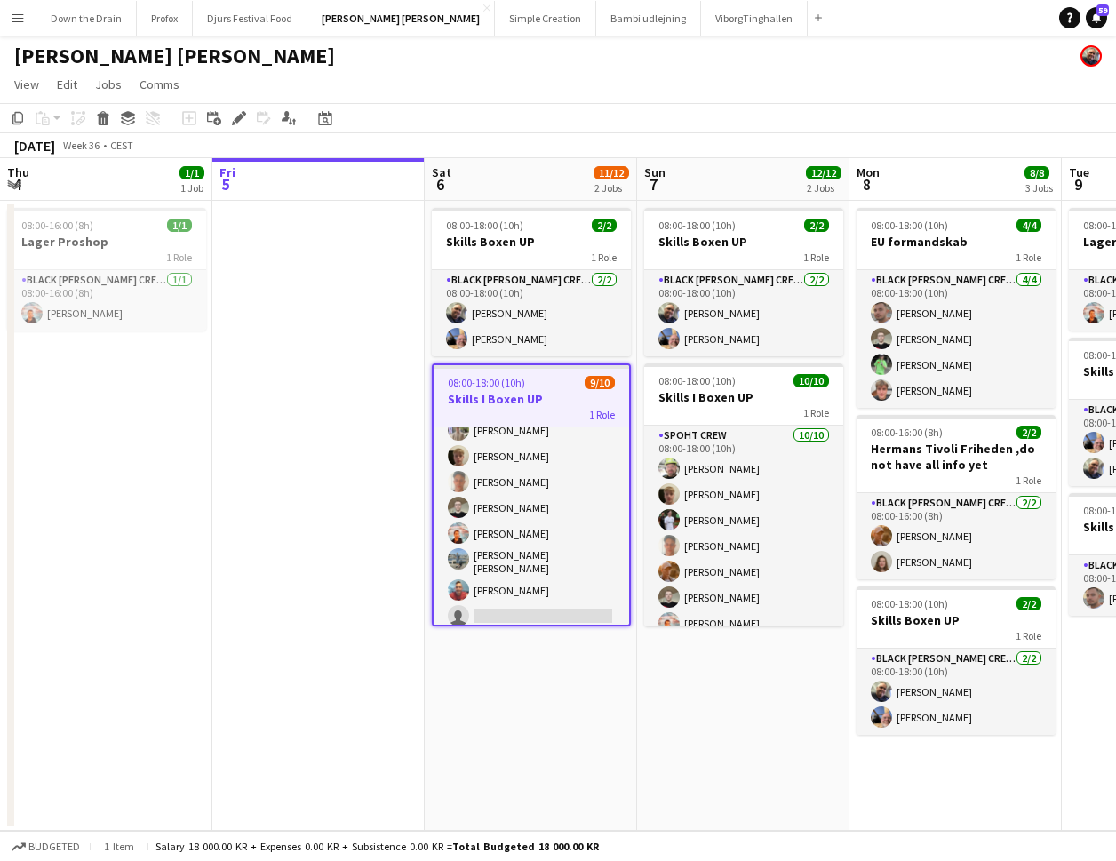
click at [542, 406] on h3 "Skills I Boxen UP" at bounding box center [532, 399] width 196 height 16
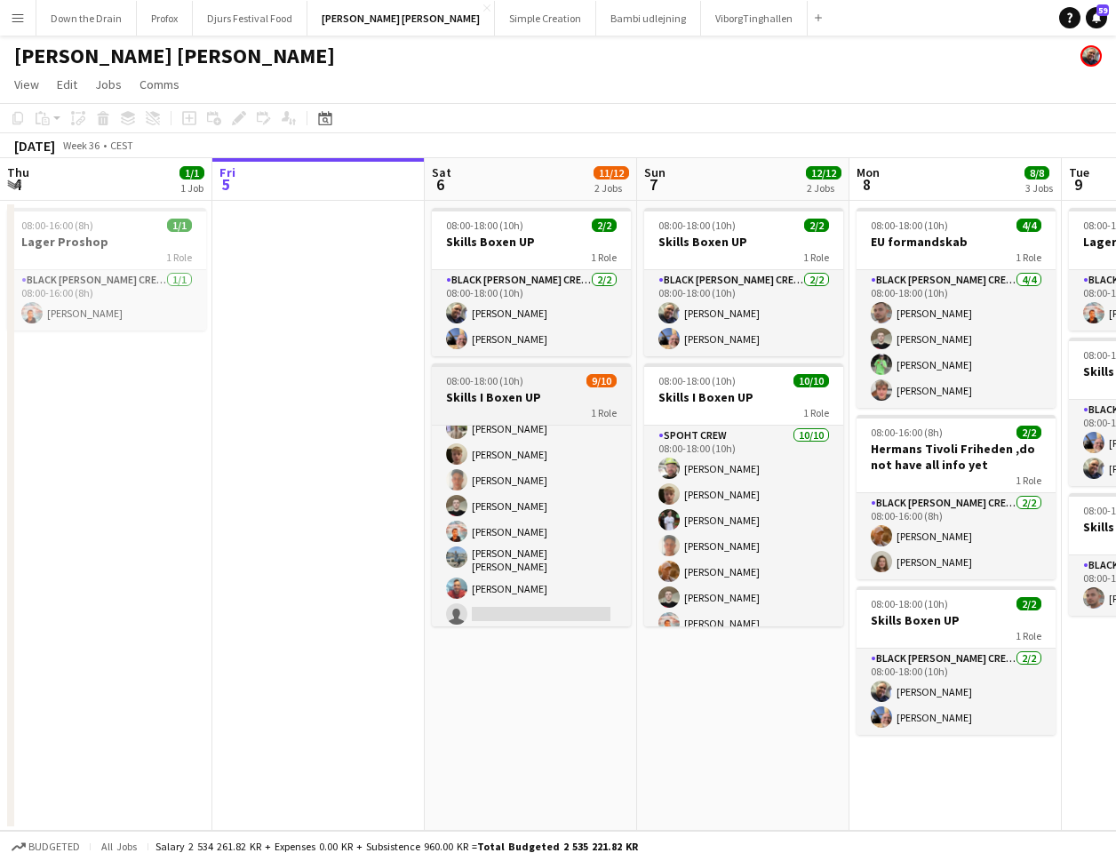
click at [542, 406] on div "1 Role" at bounding box center [531, 412] width 199 height 14
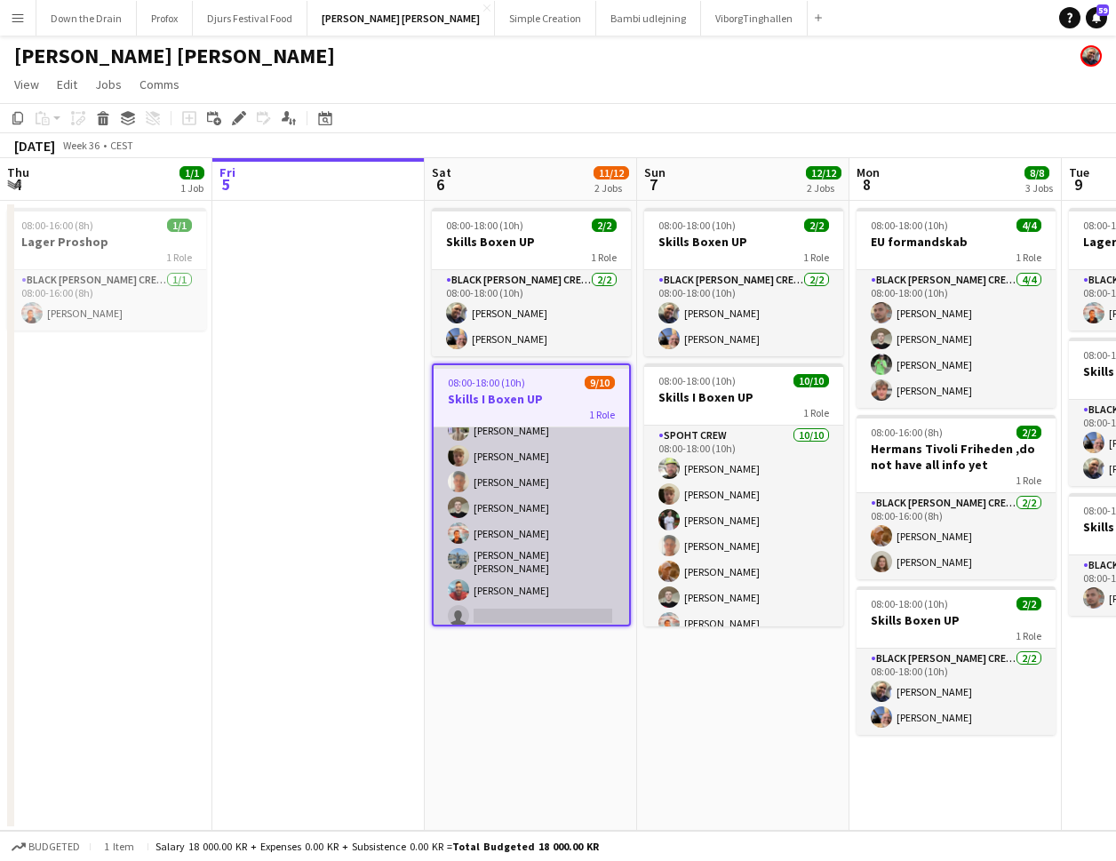
click at [553, 476] on app-card-role "Spoht Crew 8A 9/10 08:00-18:00 (10h) Tomas Ambarcumianas Emanuel Petronel Stroi…" at bounding box center [532, 485] width 196 height 298
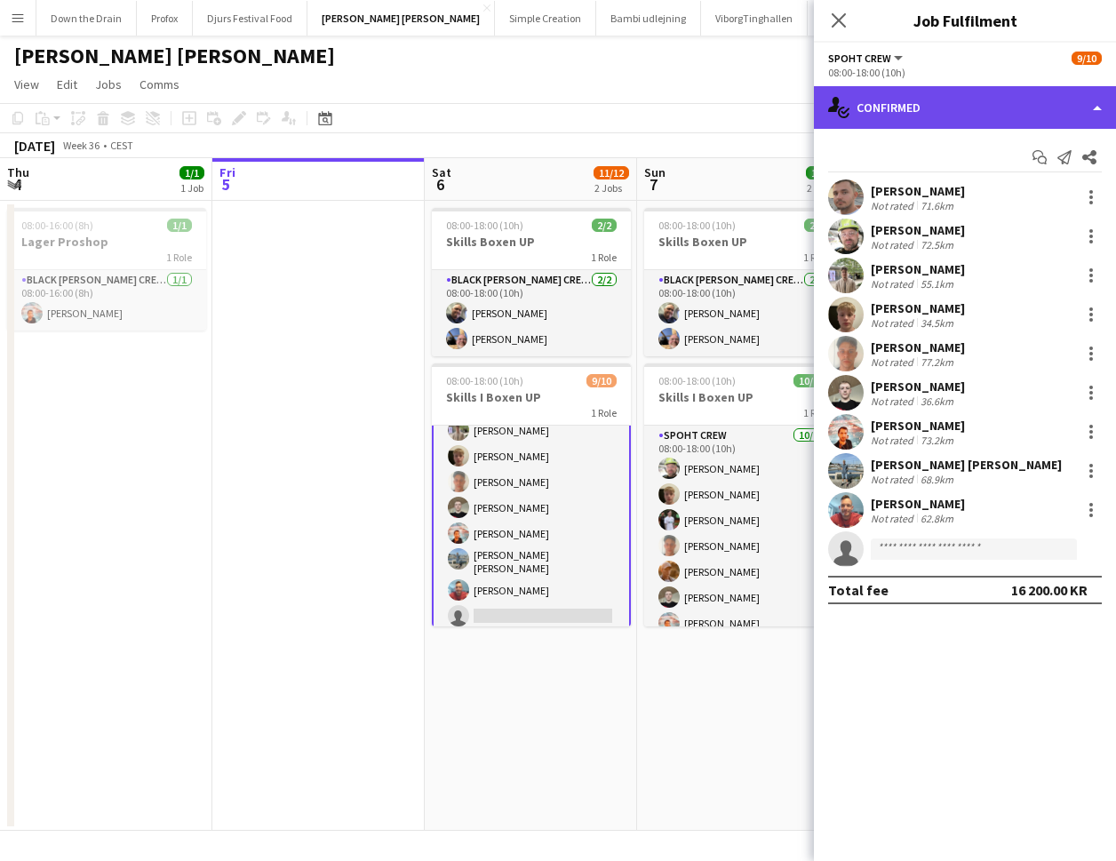
click at [1028, 100] on div "single-neutral-actions-check-2 Confirmed" at bounding box center [965, 107] width 302 height 43
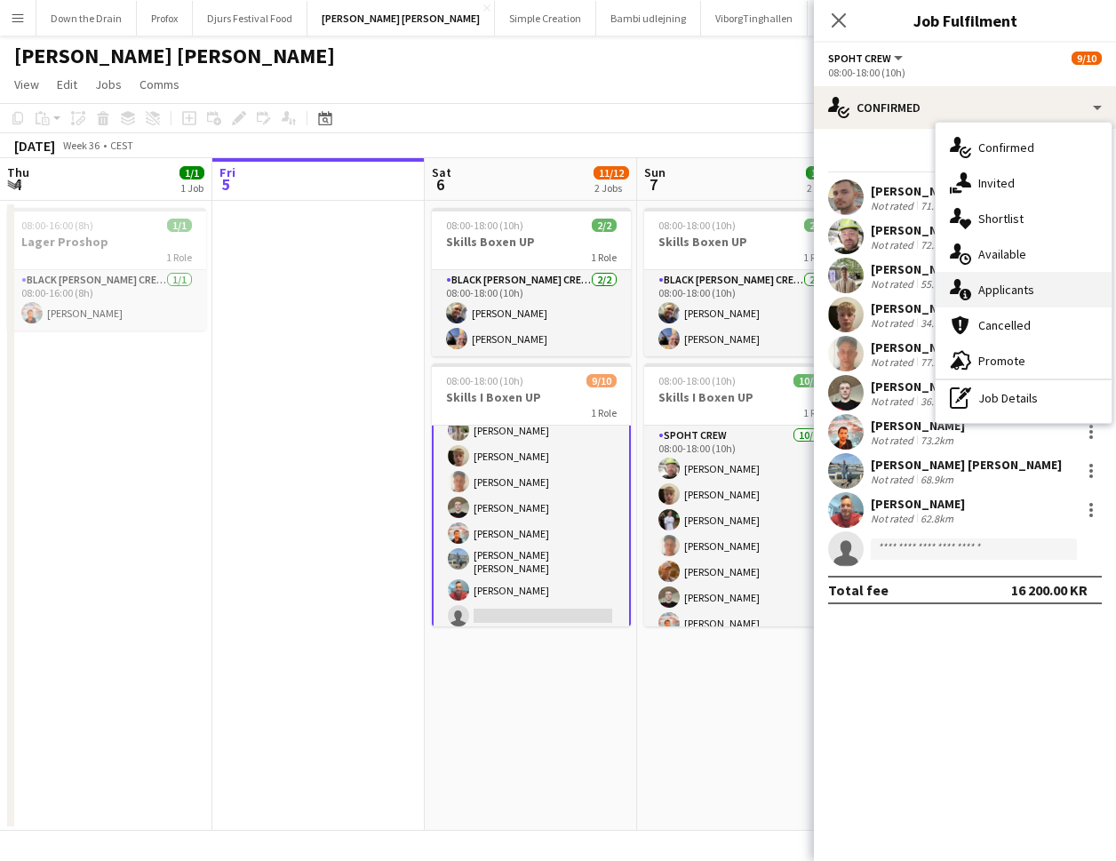
click at [1055, 300] on div "single-neutral-actions-information Applicants" at bounding box center [1024, 290] width 176 height 36
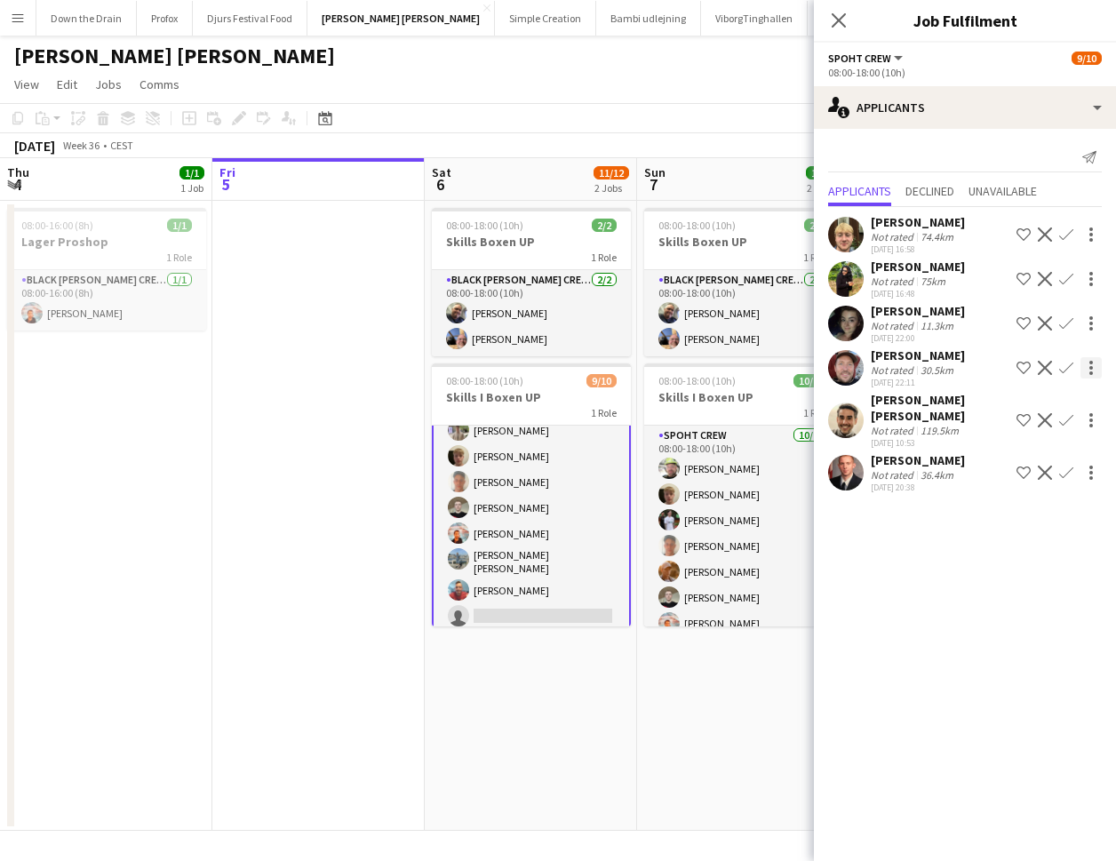
click at [1094, 369] on div at bounding box center [1091, 367] width 21 height 21
click at [1034, 445] on span "Start chat" at bounding box center [1013, 442] width 60 height 15
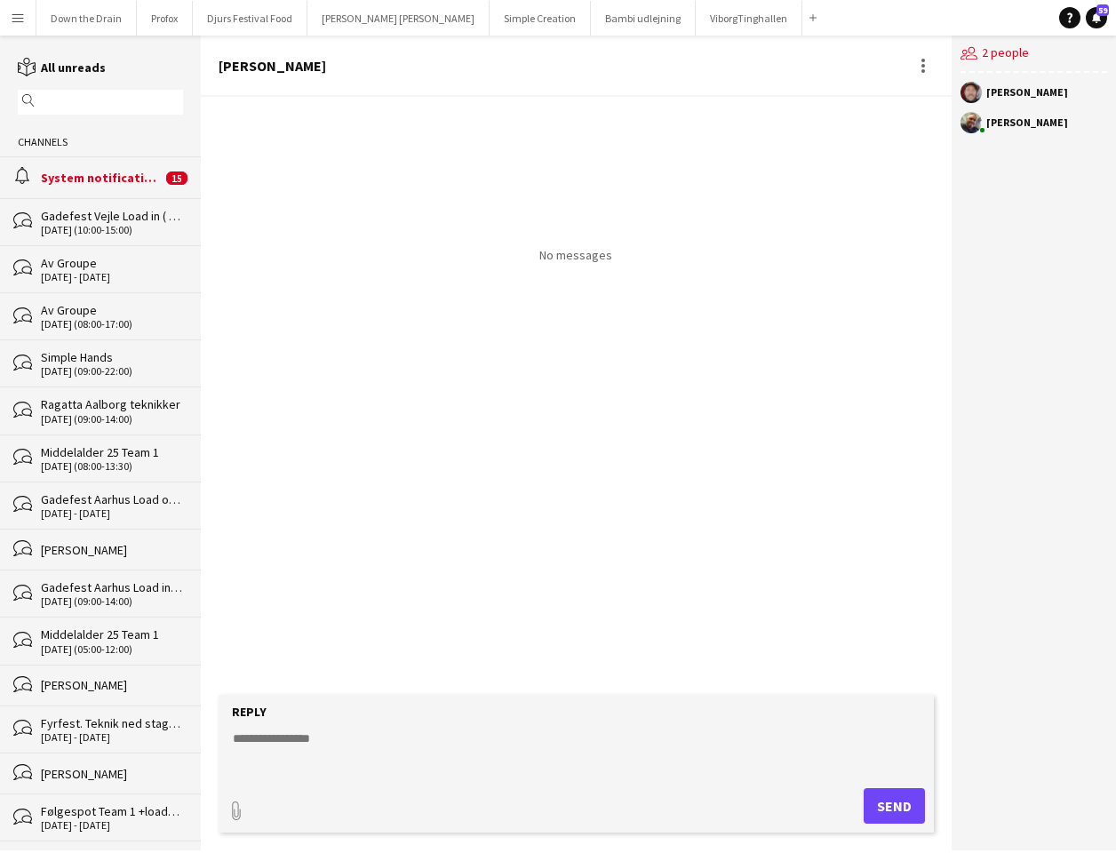
click at [553, 737] on textarea at bounding box center [580, 753] width 698 height 46
type textarea "**********"
click at [890, 806] on button "Send" at bounding box center [894, 806] width 61 height 36
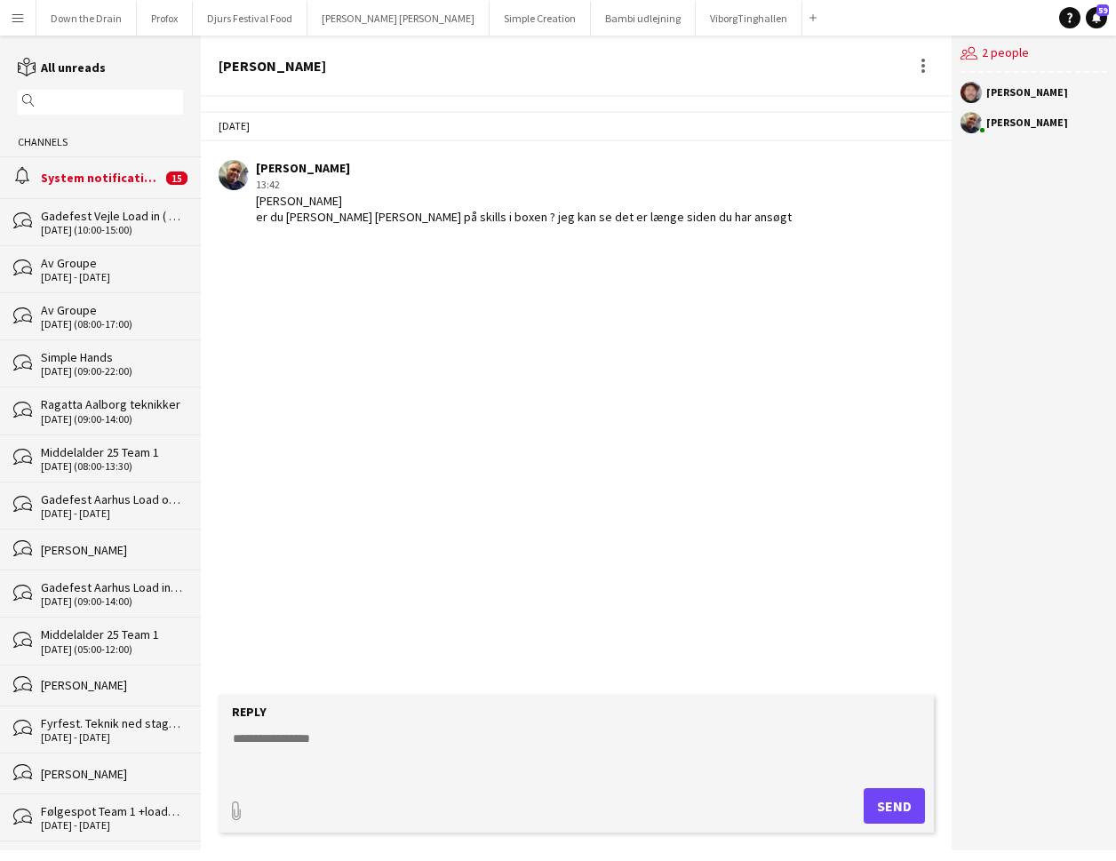
click at [108, 177] on div "System notifications" at bounding box center [101, 178] width 121 height 16
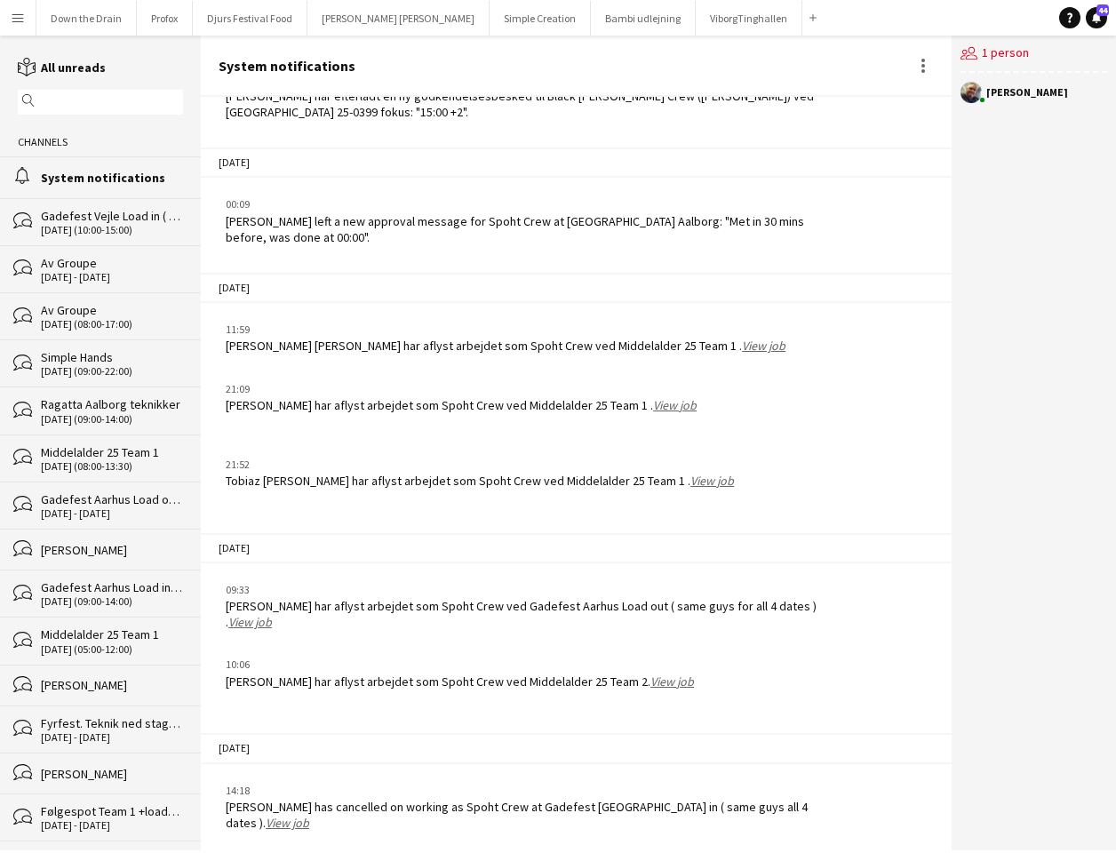
scroll to position [591, 0]
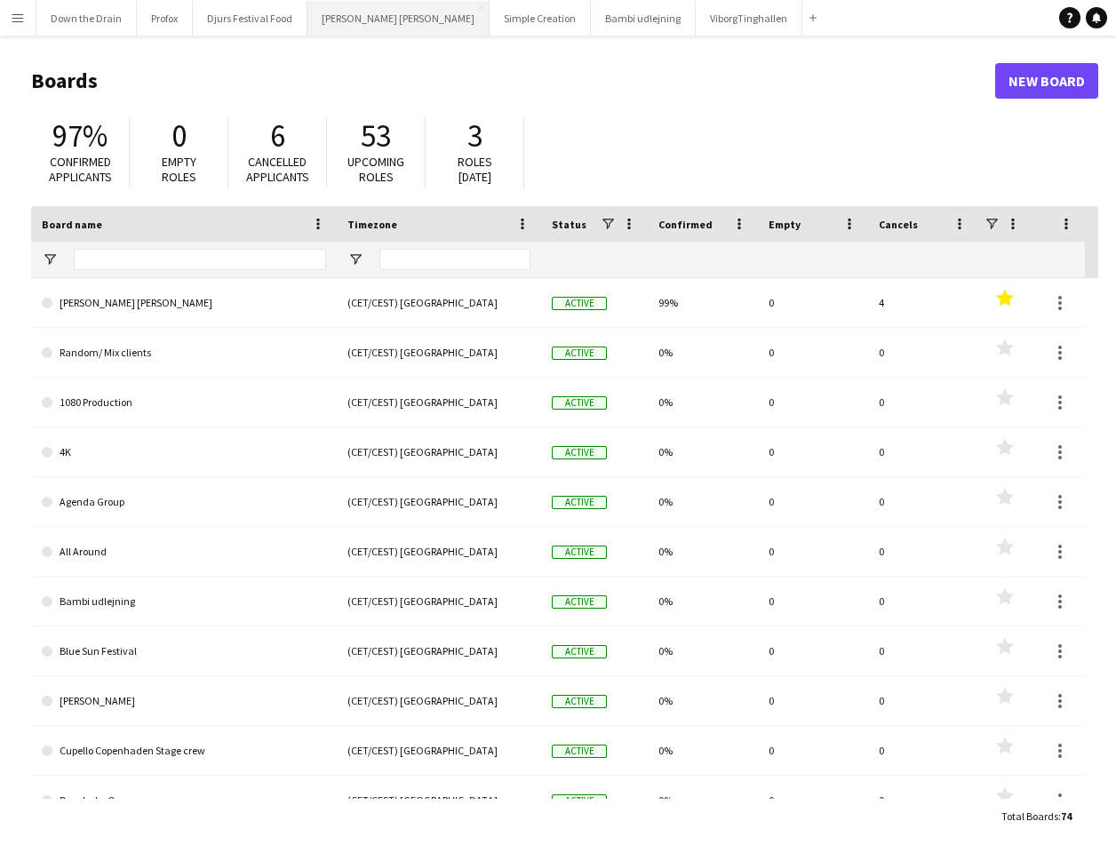
click at [367, 21] on button "[PERSON_NAME] [PERSON_NAME] Close" at bounding box center [398, 18] width 182 height 35
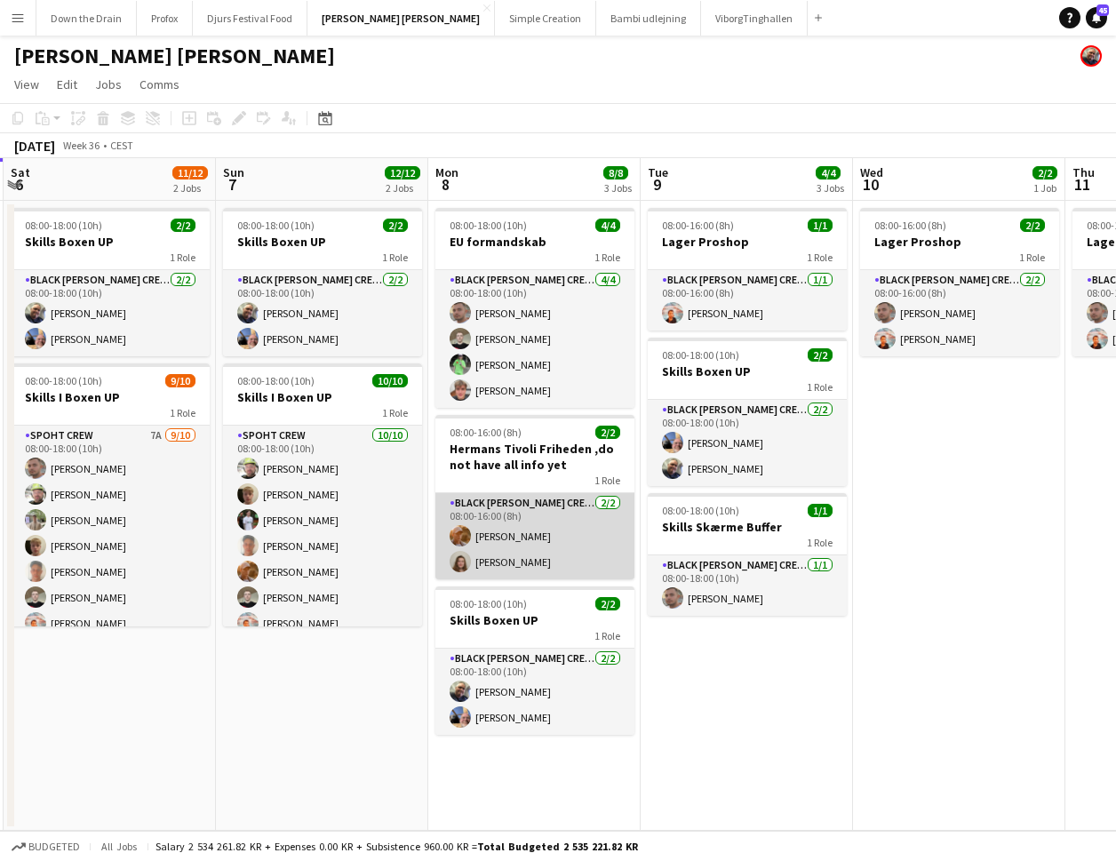
scroll to position [0, 449]
